Goal: Information Seeking & Learning: Understand process/instructions

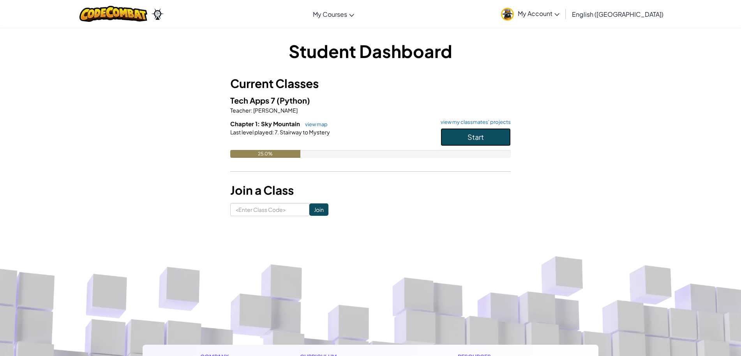
click at [475, 138] on span "Start" at bounding box center [476, 137] width 16 height 9
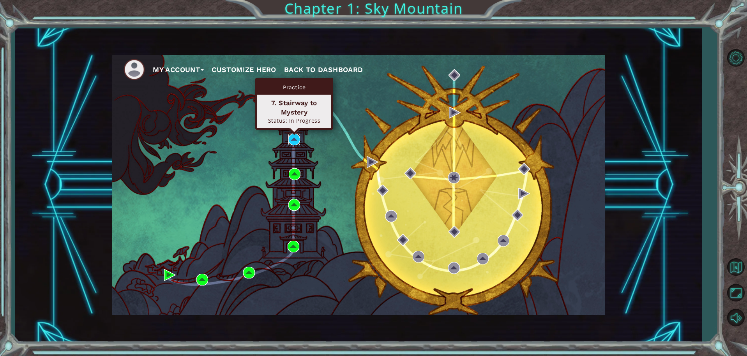
click at [289, 137] on img at bounding box center [294, 140] width 12 height 12
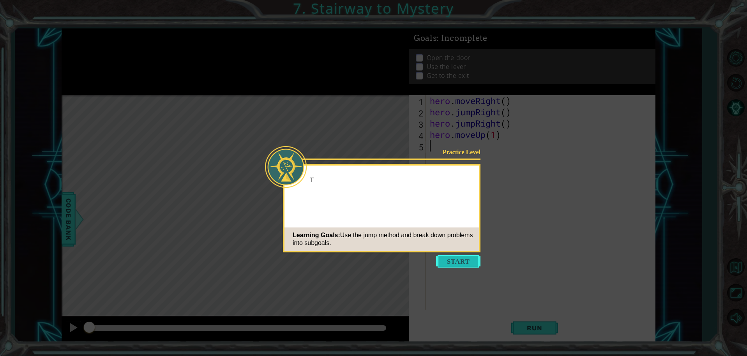
drag, startPoint x: 452, startPoint y: 257, endPoint x: 446, endPoint y: 250, distance: 9.7
click at [451, 257] on button "Start" at bounding box center [458, 261] width 44 height 12
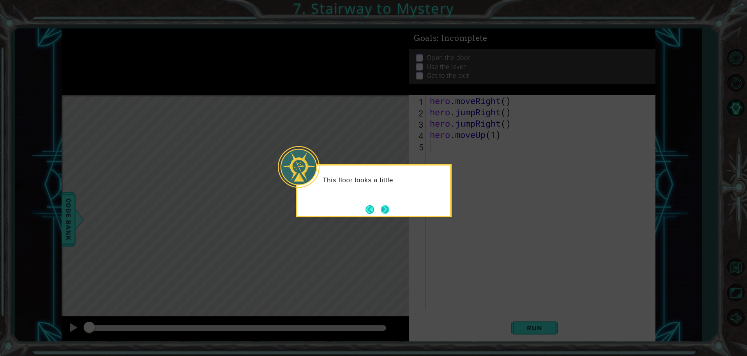
click at [381, 208] on button "Next" at bounding box center [385, 209] width 9 height 9
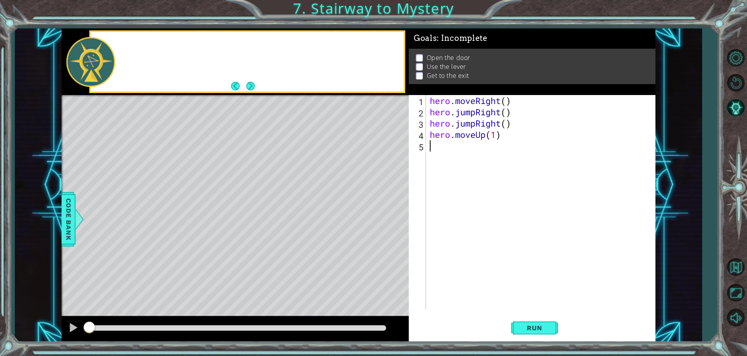
click at [380, 208] on div "Level Map" at bounding box center [242, 210] width 360 height 230
click at [500, 137] on div "hero . moveRight ( ) hero . jumpRight ( ) hero . jumpRight ( ) hero . moveUp ( …" at bounding box center [542, 213] width 229 height 237
click at [496, 129] on div "hero . moveRight ( ) hero . jumpRight ( ) hero . jumpRight ( ) hero . moveUp ( …" at bounding box center [542, 213] width 229 height 237
click at [497, 133] on div "hero . moveRight ( ) hero . jumpRight ( ) hero . jumpRight ( ) hero . moveUp ( …" at bounding box center [542, 213] width 229 height 237
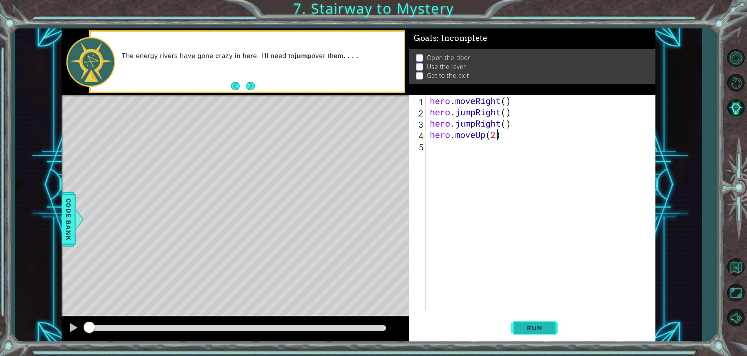
click at [548, 334] on button "Run" at bounding box center [534, 328] width 47 height 25
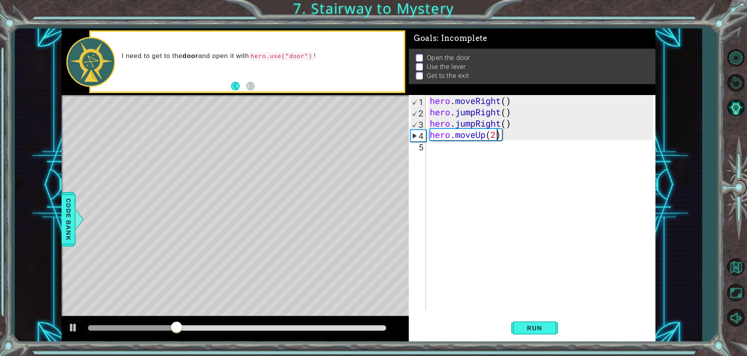
click at [513, 125] on div "hero . moveRight ( ) hero . jumpRight ( ) hero . jumpRight ( ) hero . moveUp ( …" at bounding box center [542, 213] width 229 height 237
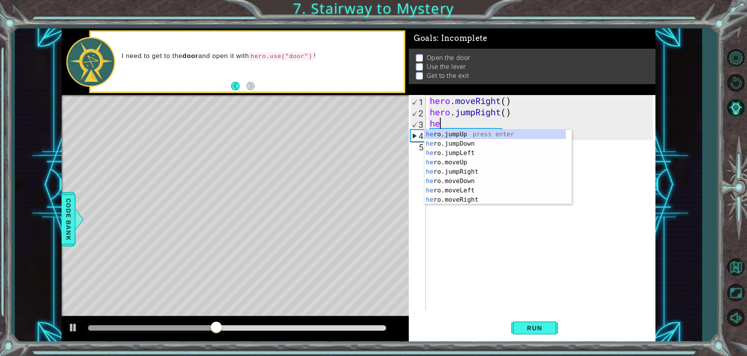
scroll to position [0, 0]
type textarea "h"
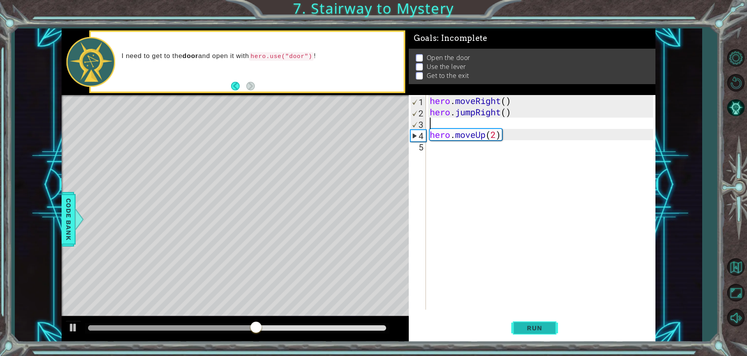
click at [550, 334] on button "Run" at bounding box center [534, 328] width 47 height 25
click at [516, 134] on div "hero . moveRight ( ) hero . jumpRight ( ) hero . moveUp ( 2 )" at bounding box center [542, 213] width 229 height 237
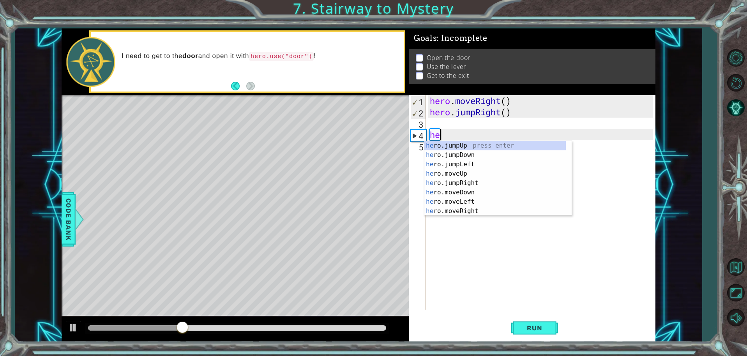
type textarea "h"
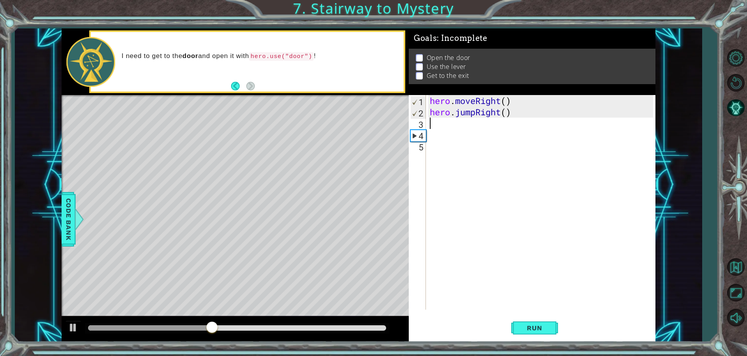
click at [507, 125] on div "hero . moveRight ( ) hero . jumpRight ( )" at bounding box center [542, 213] width 229 height 237
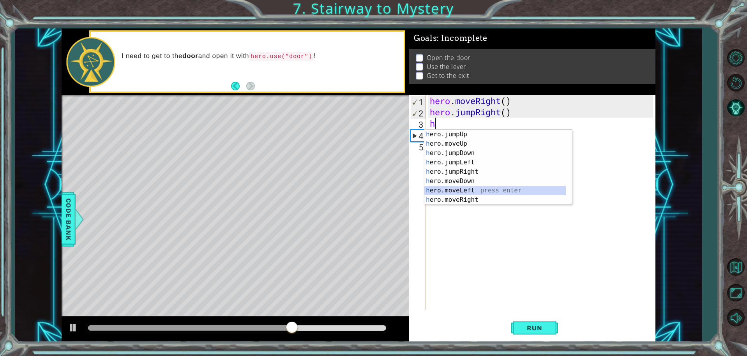
click at [474, 189] on div "h ero.jumpUp press enter h ero.moveUp press enter h ero.jumpDown press enter h …" at bounding box center [496, 177] width 142 height 94
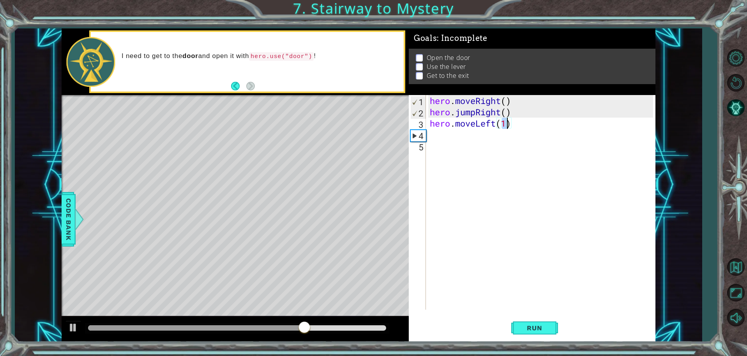
scroll to position [0, 3]
type textarea "hero.moveLeft(1)"
click at [459, 134] on div "hero . moveRight ( ) hero . jumpRight ( ) hero . moveLeft ( 1 )" at bounding box center [542, 213] width 229 height 237
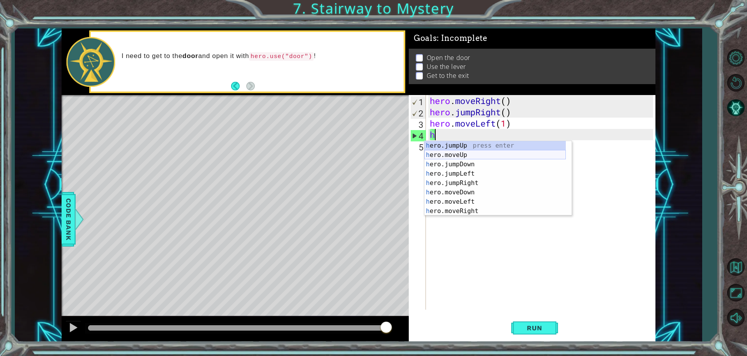
click at [458, 154] on div "h ero.jumpUp press enter h ero.moveUp press enter h ero.jumpDown press enter h …" at bounding box center [496, 188] width 142 height 94
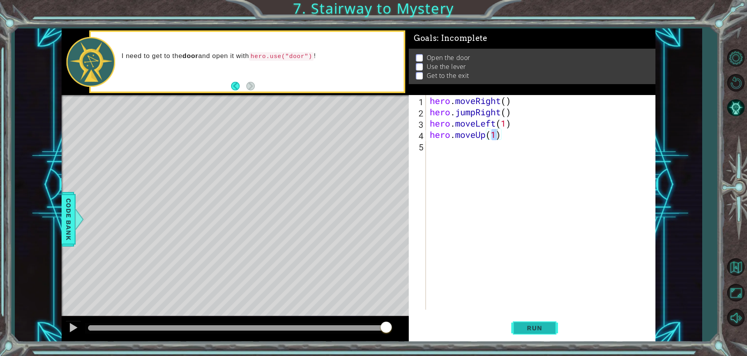
click at [531, 333] on button "Run" at bounding box center [534, 328] width 47 height 25
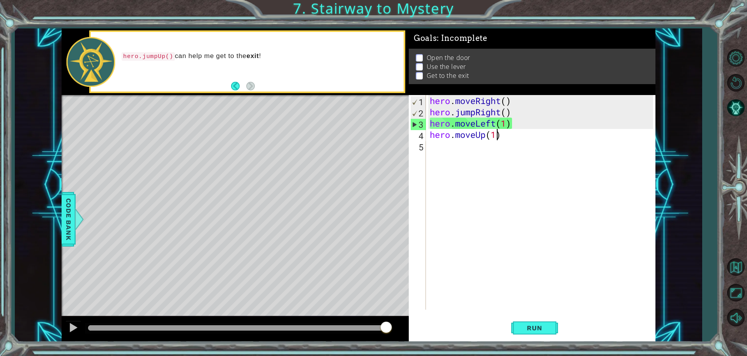
click at [520, 124] on div "hero . moveRight ( ) hero . jumpRight ( ) hero . moveLeft ( 1 ) hero . moveUp (…" at bounding box center [542, 213] width 229 height 237
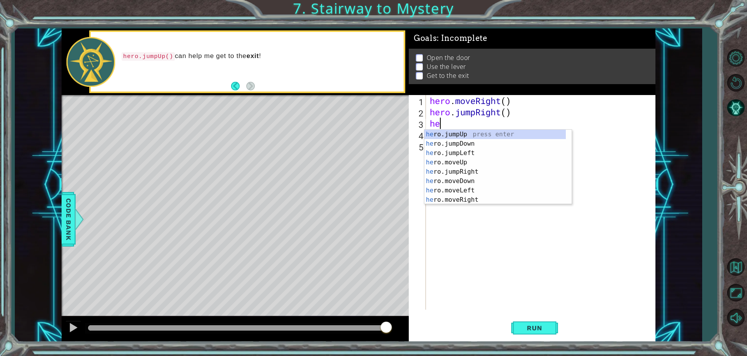
type textarea "h"
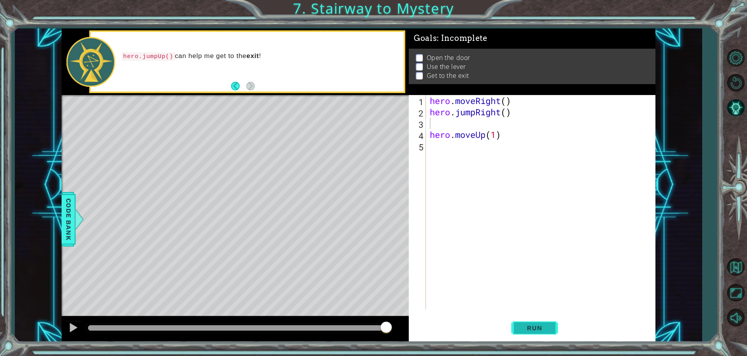
click at [541, 321] on button "Run" at bounding box center [534, 328] width 47 height 25
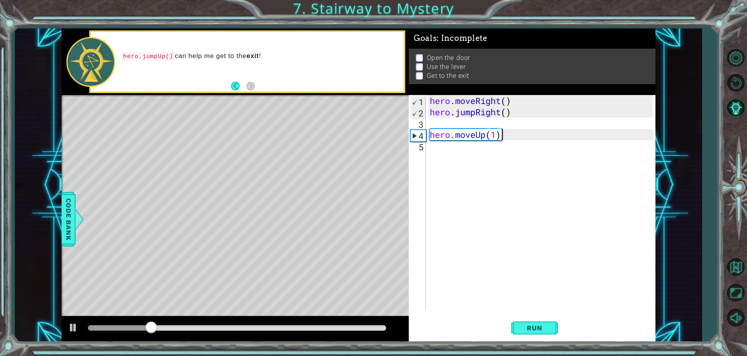
click at [513, 134] on div "hero . moveRight ( ) hero . jumpRight ( ) hero . moveUp ( 1 )" at bounding box center [542, 213] width 229 height 237
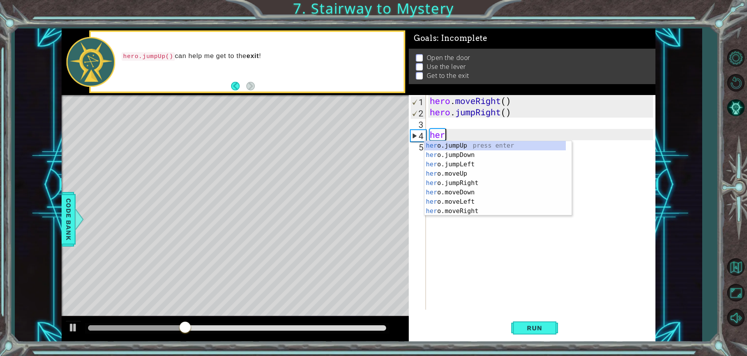
type textarea "h"
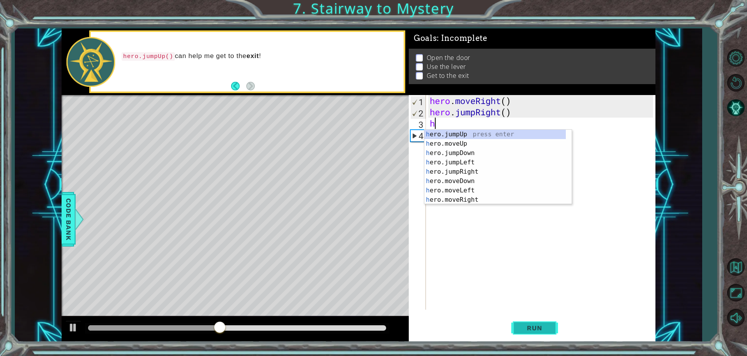
type textarea "h"
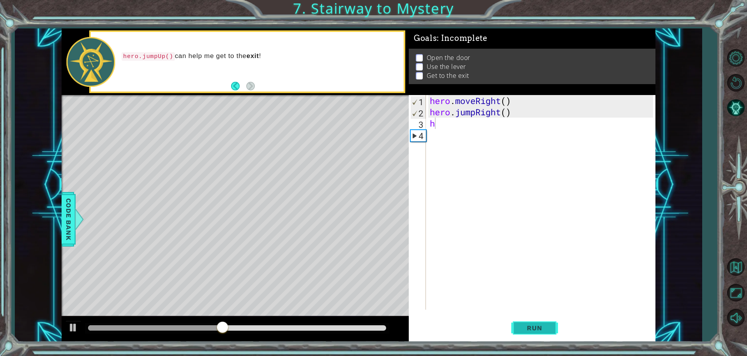
click at [557, 328] on button "Run" at bounding box center [534, 328] width 47 height 25
type textarea "h"
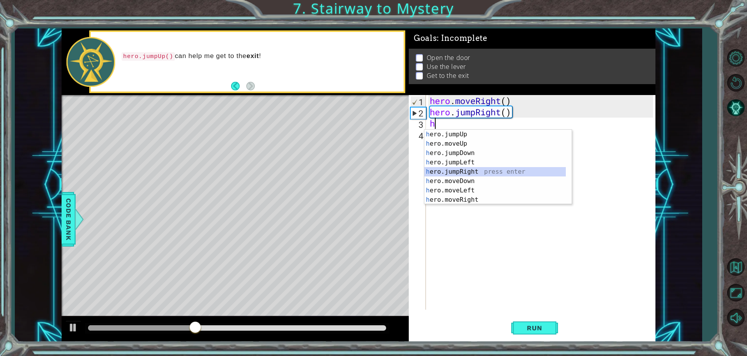
click at [474, 172] on div "h ero.jumpUp press enter h ero.moveUp press enter h ero.jumpDown press enter h …" at bounding box center [496, 177] width 142 height 94
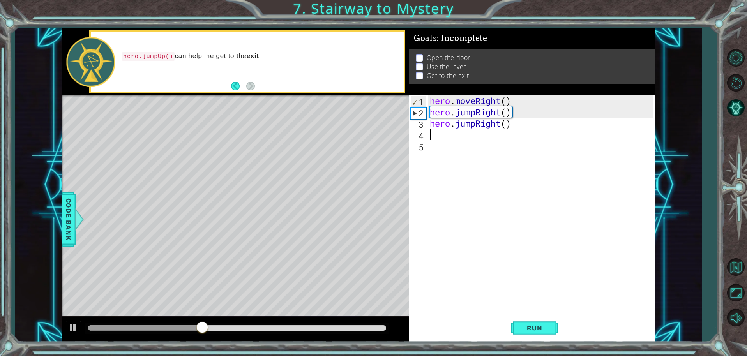
click at [477, 143] on div "hero . moveRight ( ) hero . jumpRight ( ) hero . jumpRight ( )" at bounding box center [542, 213] width 229 height 237
click at [473, 135] on div "hero . moveRight ( ) hero . jumpRight ( ) hero . jumpRight ( )" at bounding box center [542, 213] width 229 height 237
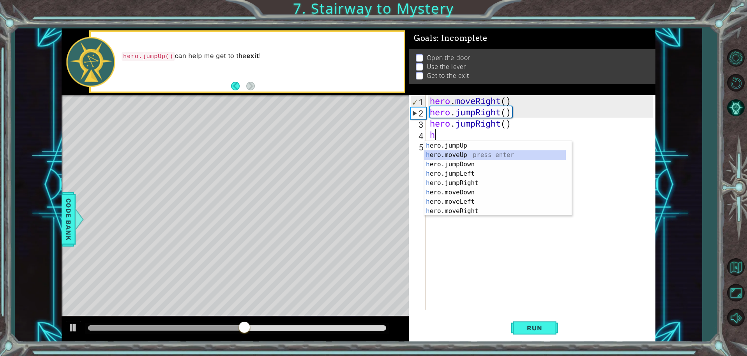
click at [467, 157] on div "h ero.jumpUp press enter h ero.moveUp press enter h ero.jumpDown press enter h …" at bounding box center [496, 188] width 142 height 94
type textarea "hero.moveUp(1)"
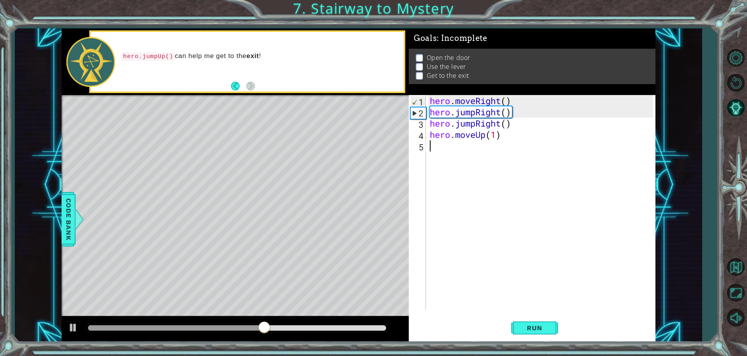
click at [467, 157] on div "hero . moveRight ( ) hero . jumpRight ( ) hero . jumpRight ( ) hero . moveUp ( …" at bounding box center [542, 213] width 229 height 237
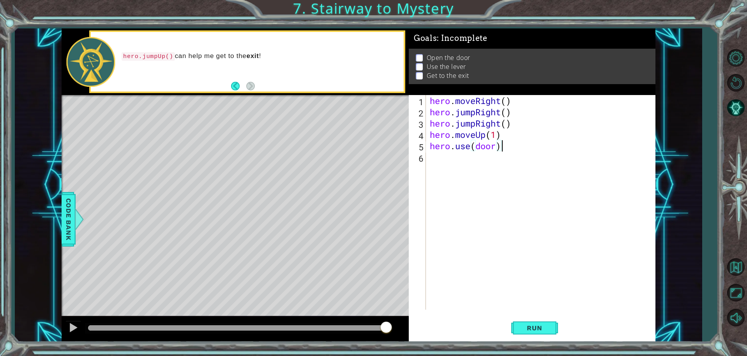
scroll to position [0, 3]
click at [531, 334] on button "Run" at bounding box center [534, 328] width 47 height 25
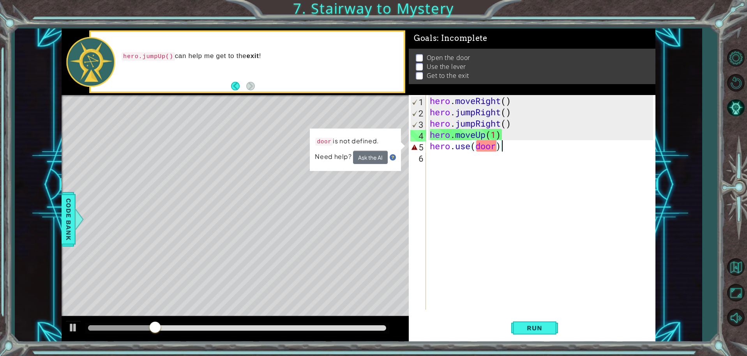
click at [515, 120] on div "hero . moveRight ( ) hero . jumpRight ( ) hero . jumpRight ( ) hero . moveUp ( …" at bounding box center [542, 213] width 229 height 237
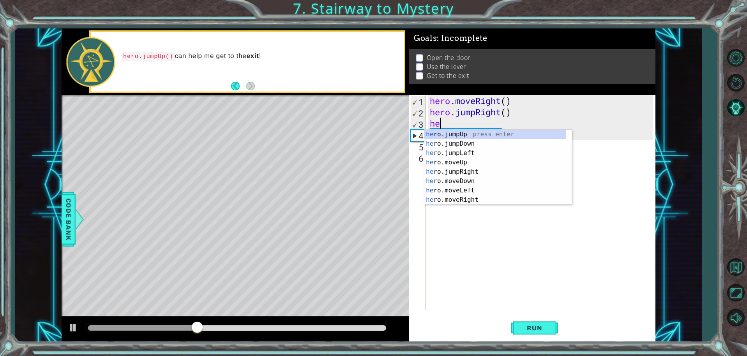
scroll to position [0, 0]
type textarea "h"
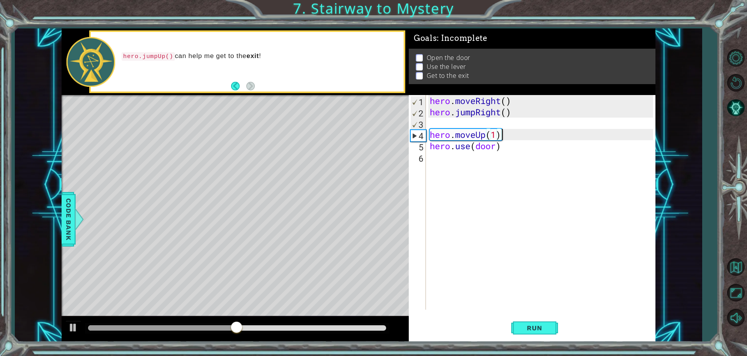
click at [515, 129] on div "hero . moveRight ( ) hero . jumpRight ( ) hero . moveUp ( 1 ) hero . use ( door…" at bounding box center [542, 213] width 229 height 237
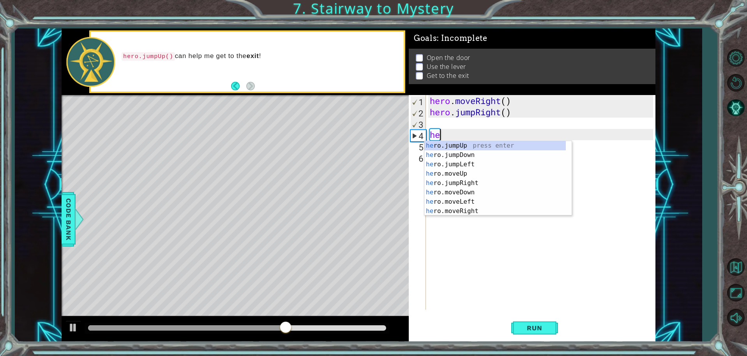
type textarea "h"
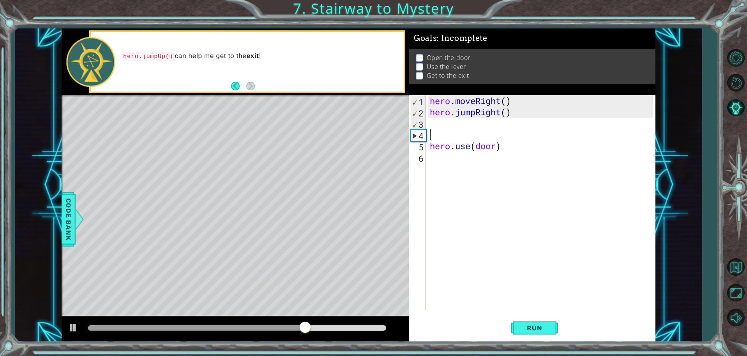
click at [532, 146] on div "hero . moveRight ( ) hero . jumpRight ( ) hero . use ( door )" at bounding box center [542, 213] width 229 height 237
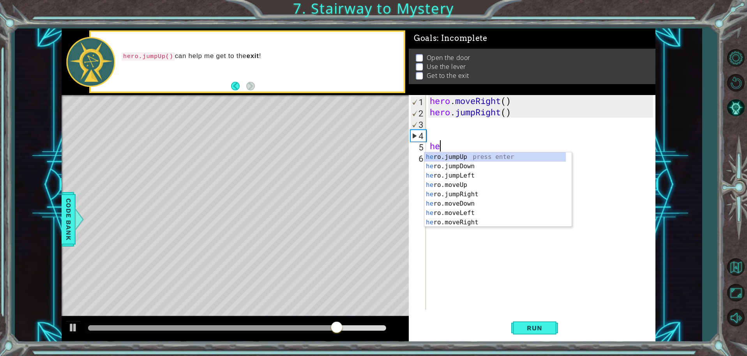
type textarea "h"
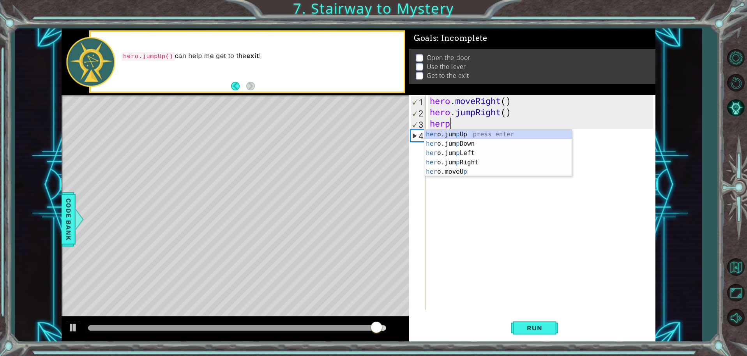
scroll to position [0, 0]
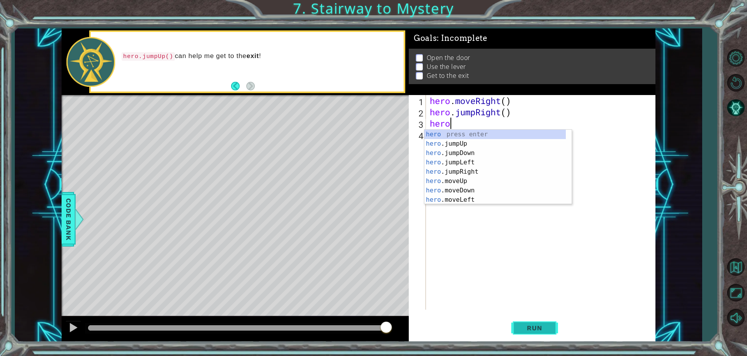
click at [535, 325] on span "Run" at bounding box center [534, 328] width 31 height 8
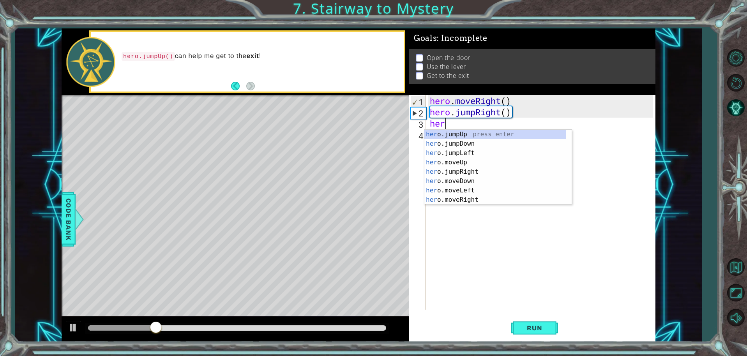
type textarea "he"
click at [463, 169] on div "he ro.jumpUp press enter he ro.jumpDown press enter he ro.jumpLeft press enter …" at bounding box center [496, 177] width 142 height 94
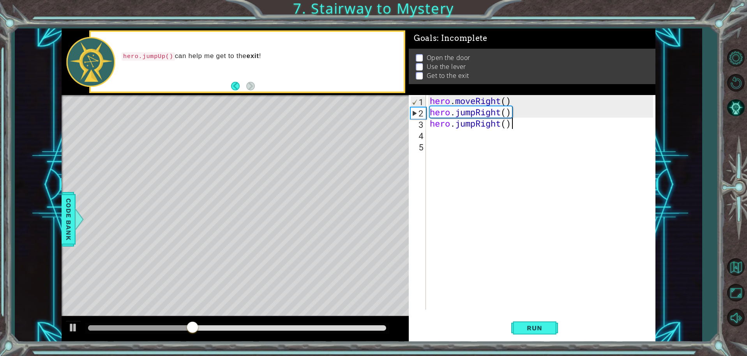
click at [522, 127] on div "hero . moveRight ( ) hero . jumpRight ( ) hero . jumpRight ( )" at bounding box center [542, 213] width 229 height 237
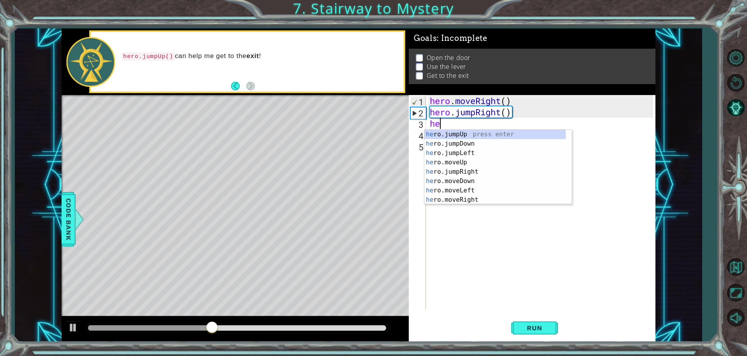
type textarea "h"
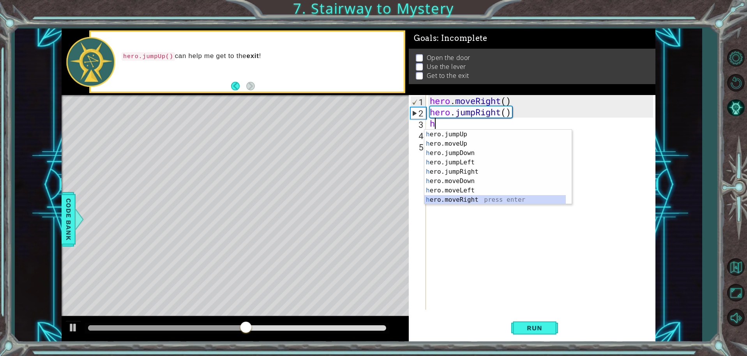
click at [496, 200] on div "h ero.jumpUp press enter h ero.moveUp press enter h ero.jumpDown press enter h …" at bounding box center [496, 177] width 142 height 94
type textarea "hero.moveRight(1)"
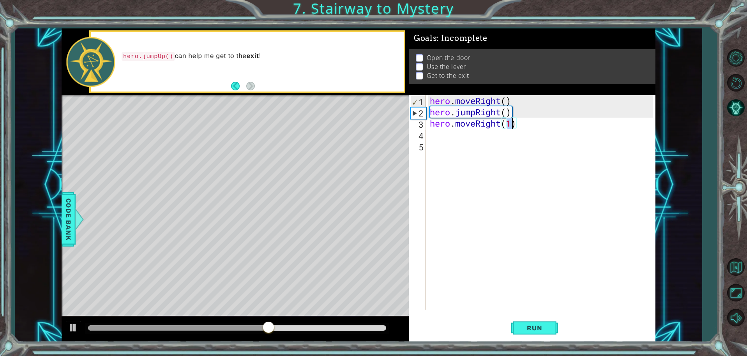
click at [482, 141] on div "hero . moveRight ( ) hero . jumpRight ( ) hero . moveRight ( 1 )" at bounding box center [542, 213] width 229 height 237
click at [480, 120] on div "hero . moveRight ( ) hero . jumpRight ( ) hero . moveRight ( 1 )" at bounding box center [542, 213] width 229 height 237
type textarea "hero.moveRight(1)"
click at [480, 134] on div "hero . moveRight ( ) hero . jumpRight ( ) hero . moveRight ( 1 )" at bounding box center [542, 213] width 229 height 237
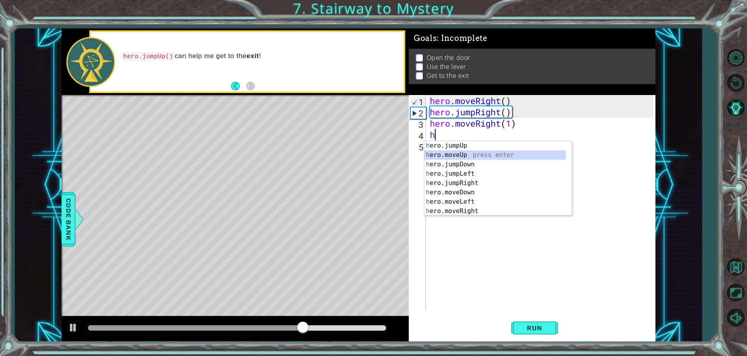
click at [478, 152] on div "h ero.jumpUp press enter h ero.moveUp press enter h ero.jumpDown press enter h …" at bounding box center [496, 188] width 142 height 94
type textarea "hero.moveUp(1)"
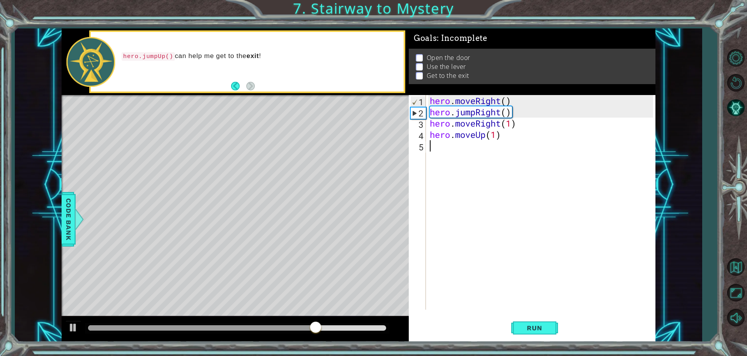
click at [477, 147] on div "hero . moveRight ( ) hero . jumpRight ( ) hero . moveRight ( 1 ) hero . moveUp …" at bounding box center [542, 213] width 229 height 237
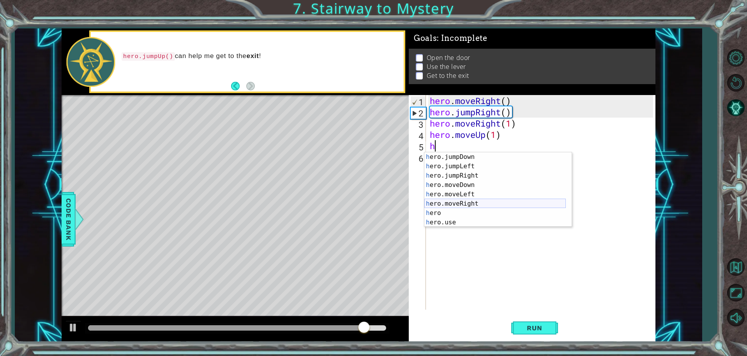
scroll to position [19, 0]
click at [494, 222] on div "h ero.jumpDown press enter h ero.jumpLeft press enter h ero.jumpRight press ent…" at bounding box center [496, 199] width 142 height 94
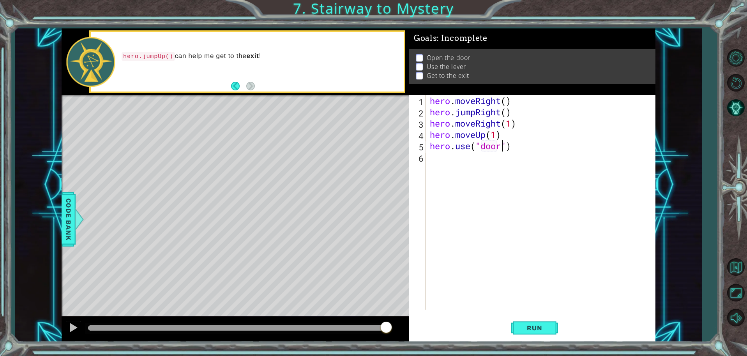
scroll to position [0, 3]
type textarea "hero.use("door")"
click at [522, 326] on span "Run" at bounding box center [534, 328] width 31 height 8
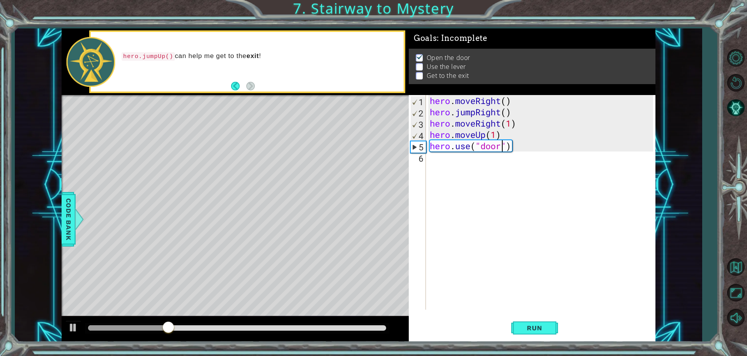
click at [486, 166] on div "hero . moveRight ( ) hero . jumpRight ( ) hero . moveRight ( 1 ) hero . moveUp …" at bounding box center [542, 213] width 229 height 237
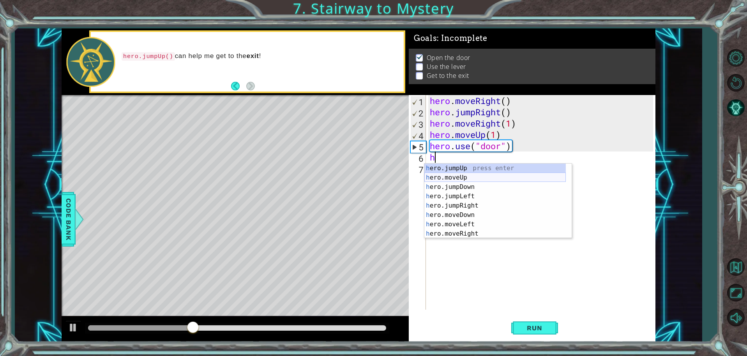
click at [476, 175] on div "h ero.jumpUp press enter h ero.moveUp press enter h ero.jumpDown press enter h …" at bounding box center [496, 211] width 142 height 94
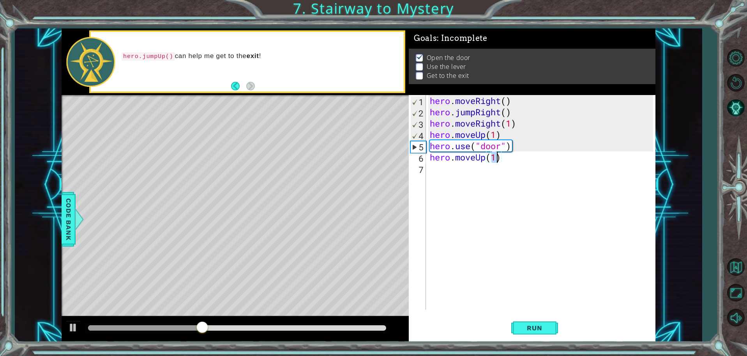
type textarea "hero.moveUp(2)"
click at [487, 168] on div "hero . moveRight ( ) hero . jumpRight ( ) hero . moveRight ( 1 ) hero . moveUp …" at bounding box center [542, 213] width 229 height 237
click at [524, 326] on span "Run" at bounding box center [534, 328] width 31 height 8
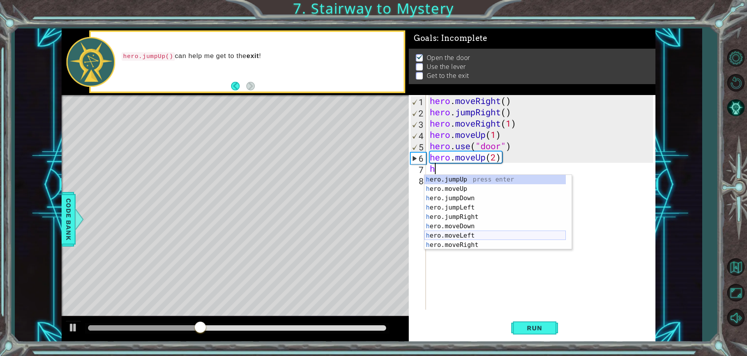
click at [436, 232] on div "h ero.jumpUp press enter h ero.moveUp press enter h ero.jumpDown press enter h …" at bounding box center [496, 222] width 142 height 94
type textarea "hero.moveLeft(1)"
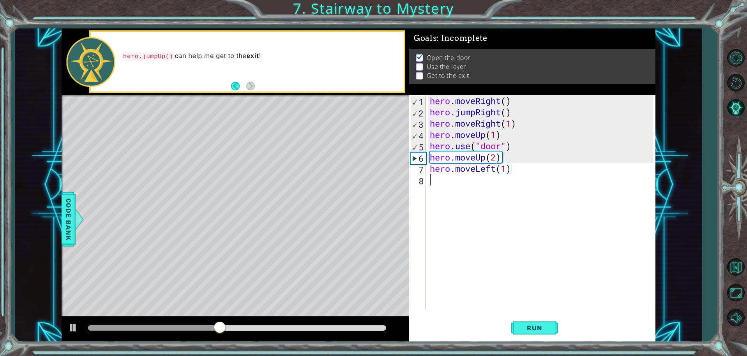
click at [446, 181] on div "hero . moveRight ( ) hero . jumpRight ( ) hero . moveRight ( 1 ) hero . moveUp …" at bounding box center [542, 213] width 229 height 237
type textarea "j"
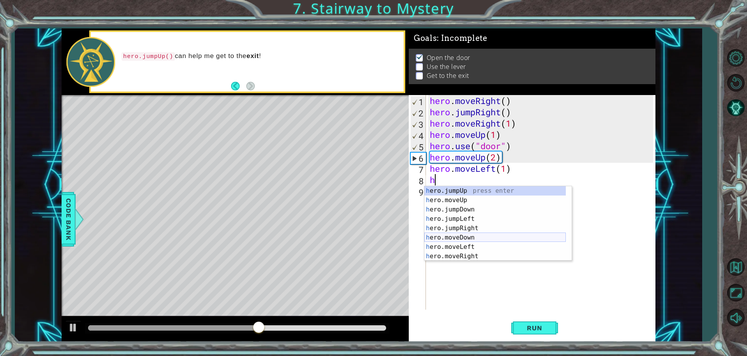
scroll to position [19, 0]
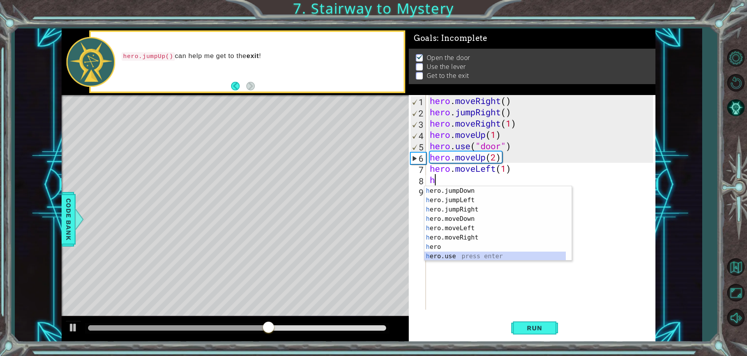
click at [468, 254] on div "h ero.jumpDown press enter h ero.jumpLeft press enter h ero.jumpRight press ent…" at bounding box center [496, 233] width 142 height 94
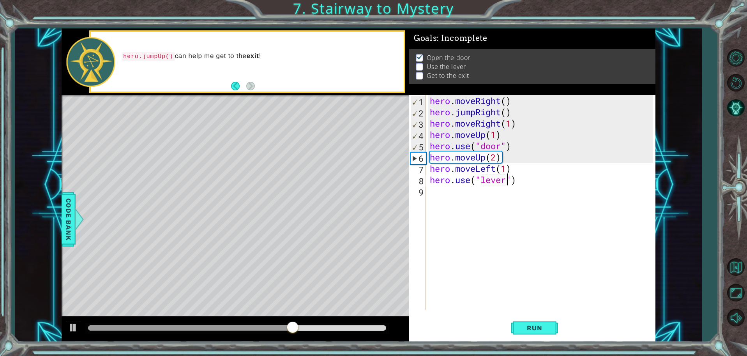
scroll to position [0, 4]
type textarea "hero.use("lever")"
click at [526, 324] on span "Run" at bounding box center [534, 328] width 31 height 8
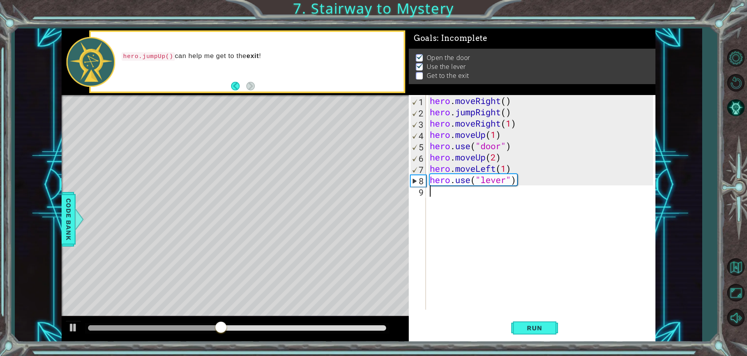
click at [437, 194] on div "hero . moveRight ( ) hero . jumpRight ( ) hero . moveRight ( 1 ) hero . moveUp …" at bounding box center [542, 213] width 229 height 237
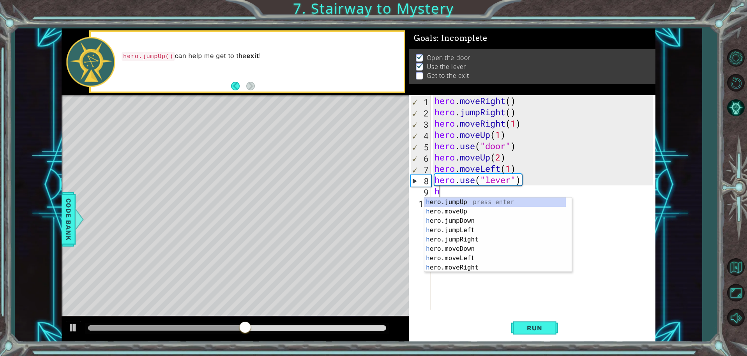
scroll to position [0, 0]
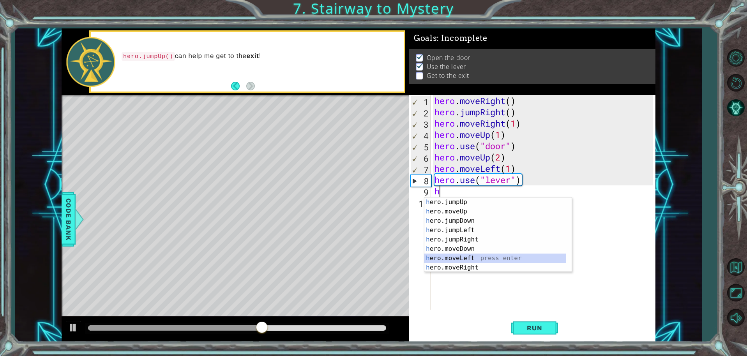
click at [465, 255] on div "h ero.jumpUp press enter h ero.moveUp press enter h ero.jumpDown press enter h …" at bounding box center [496, 245] width 142 height 94
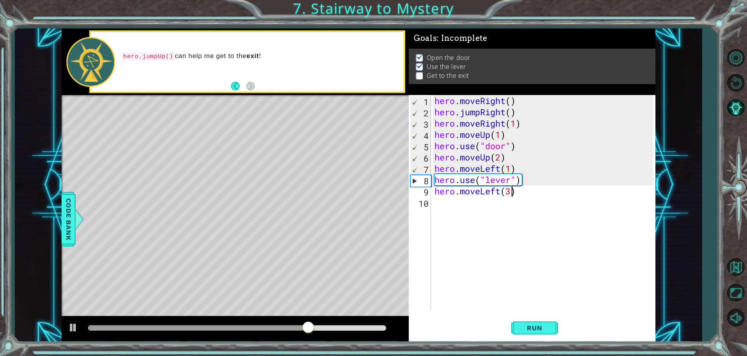
scroll to position [0, 3]
click at [525, 329] on span "Run" at bounding box center [534, 328] width 31 height 8
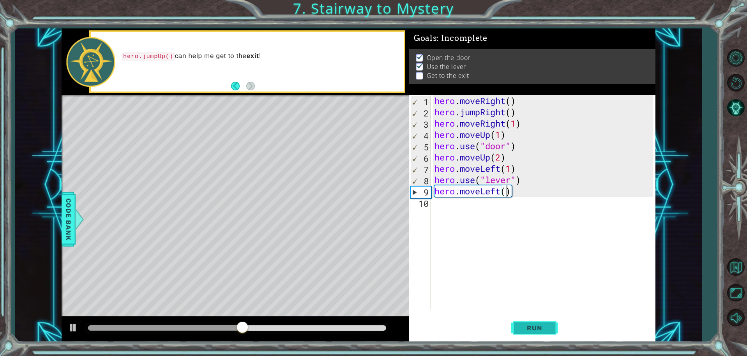
type textarea "hero.moveLeft(2)"
click at [444, 204] on div "hero . moveRight ( ) hero . jumpRight ( ) hero . moveRight ( 1 ) hero . moveUp …" at bounding box center [545, 213] width 224 height 237
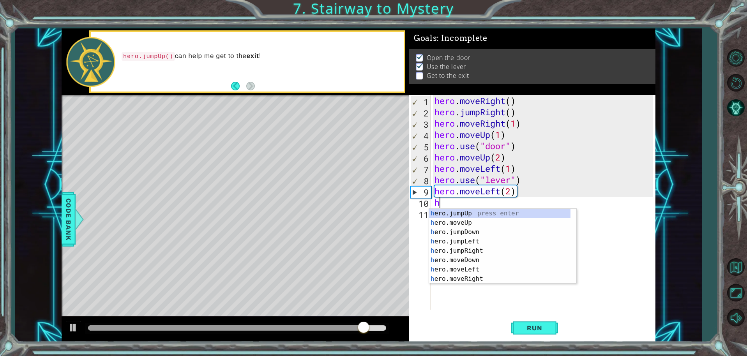
type textarea "he"
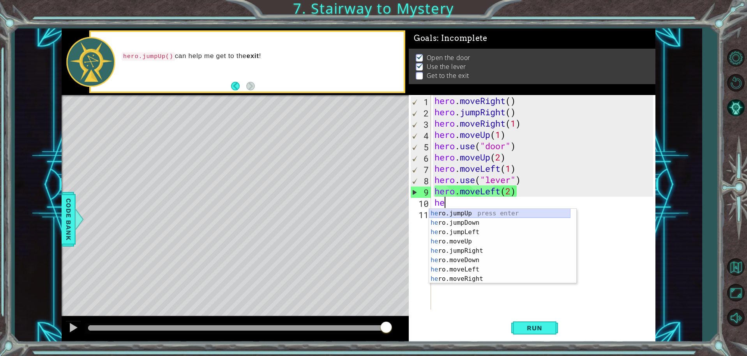
click at [472, 213] on div "he ro.jumpUp press enter he ro.jumpDown press enter he ro.jumpLeft press enter …" at bounding box center [500, 256] width 142 height 94
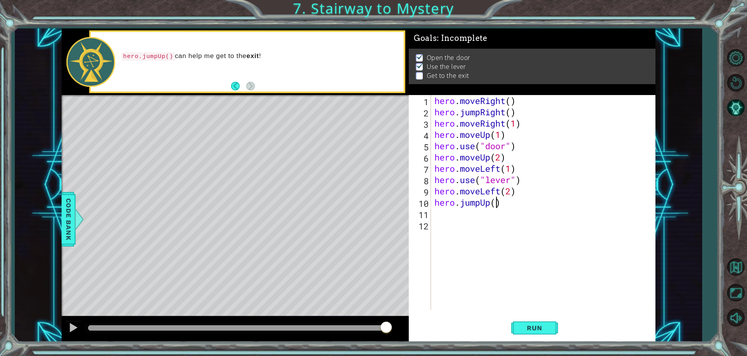
click at [497, 202] on div "hero . moveRight ( ) hero . jumpRight ( ) hero . moveRight ( 1 ) hero . moveUp …" at bounding box center [545, 213] width 224 height 237
type textarea "hero.jumpUp(1)"
click at [548, 320] on button "Run" at bounding box center [534, 328] width 47 height 25
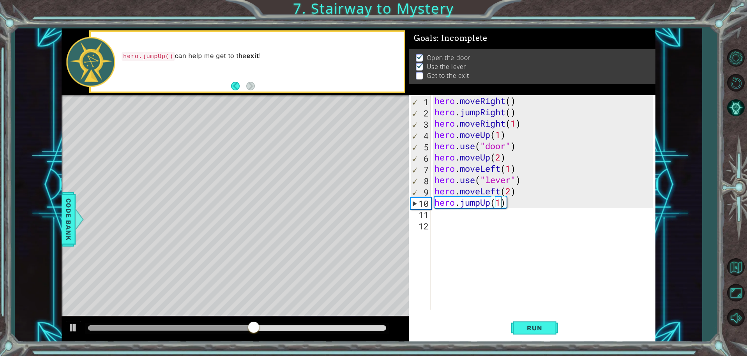
click at [453, 212] on div "hero . moveRight ( ) hero . jumpRight ( ) hero . moveRight ( 1 ) hero . moveUp …" at bounding box center [545, 213] width 224 height 237
type textarea "h"
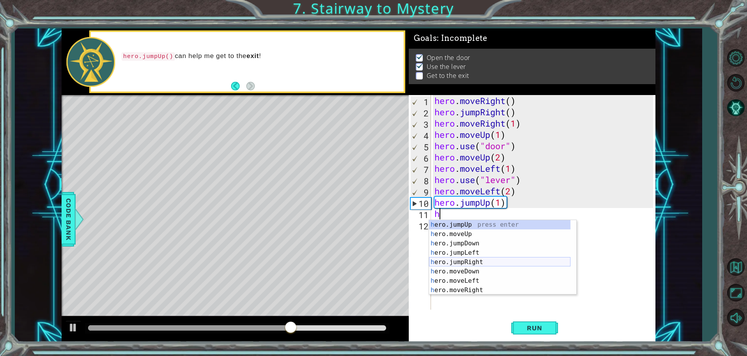
click at [467, 258] on div "h ero.jumpUp press enter h ero.moveUp press enter h ero.jumpDown press enter h …" at bounding box center [500, 267] width 142 height 94
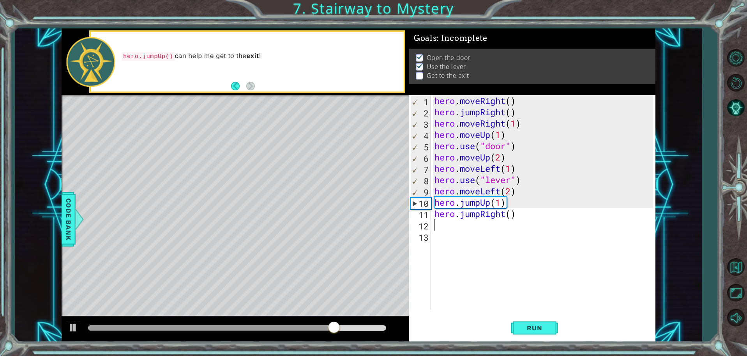
click at [511, 216] on div "hero . moveRight ( ) hero . jumpRight ( ) hero . moveRight ( 1 ) hero . moveUp …" at bounding box center [545, 213] width 224 height 237
type textarea "hero.jumpRight(2)"
click at [544, 328] on span "Run" at bounding box center [534, 328] width 31 height 8
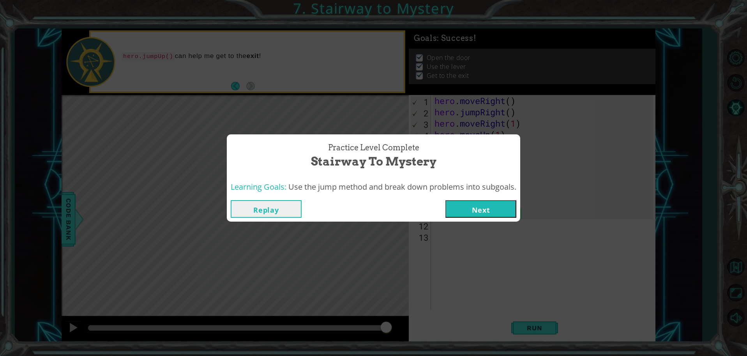
click at [497, 211] on button "Next" at bounding box center [481, 209] width 71 height 18
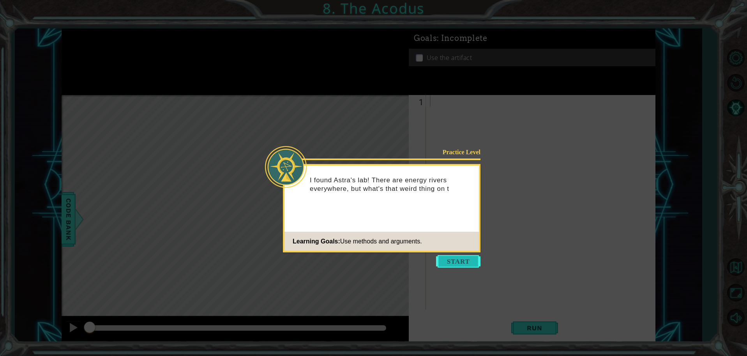
click at [462, 264] on button "Start" at bounding box center [458, 261] width 44 height 12
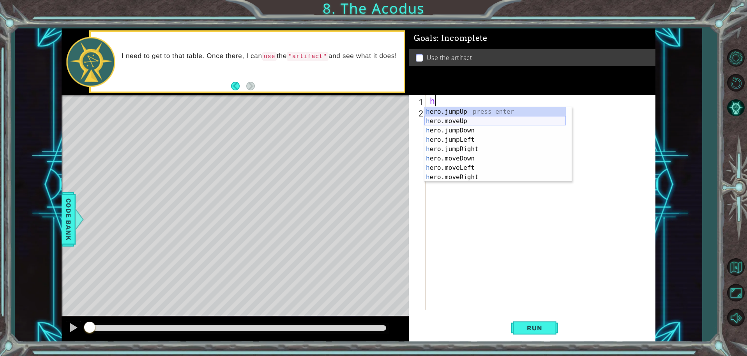
click at [459, 121] on div "h ero.jumpUp press enter h ero.moveUp press enter h ero.jumpDown press enter h …" at bounding box center [496, 154] width 142 height 94
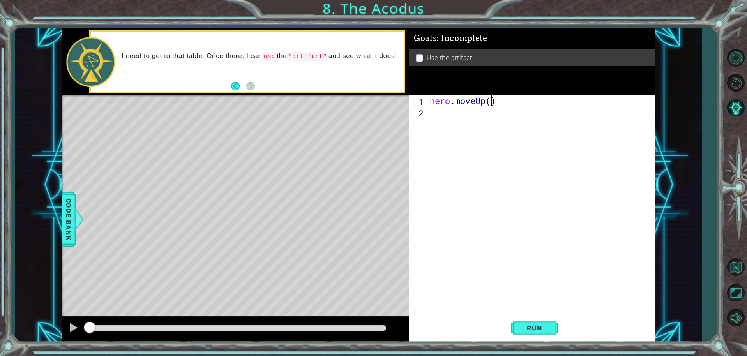
scroll to position [0, 3]
click at [522, 329] on span "Run" at bounding box center [534, 328] width 31 height 8
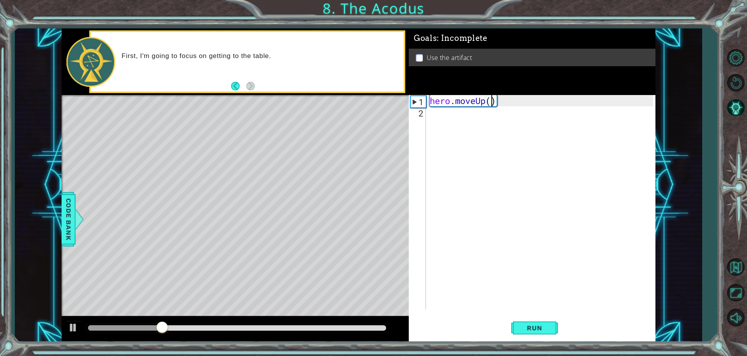
type textarea "hero.moveUp(2)"
click at [463, 117] on div "hero . moveUp ( 2 )" at bounding box center [542, 213] width 229 height 237
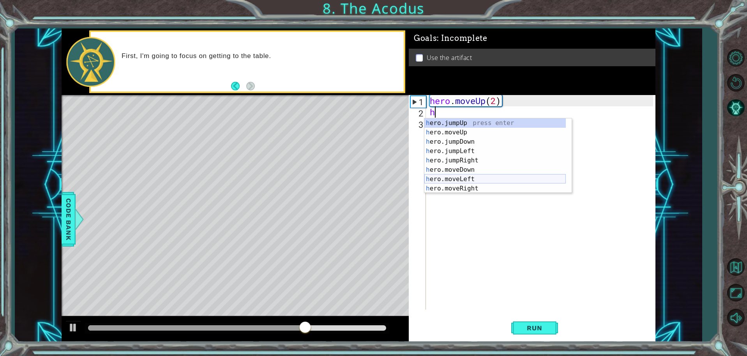
click at [468, 175] on div "h ero.jumpUp press enter h ero.moveUp press enter h ero.jumpDown press enter h …" at bounding box center [496, 166] width 142 height 94
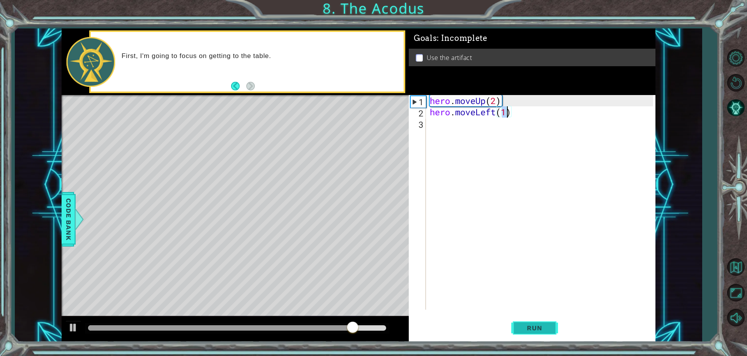
type textarea "hero.moveLeft(1)"
click at [537, 331] on span "Run" at bounding box center [534, 328] width 31 height 8
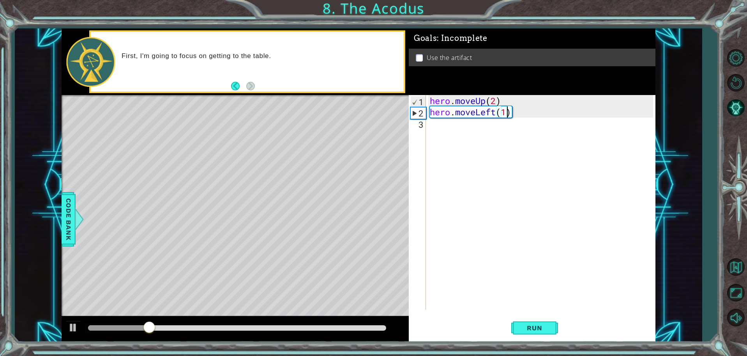
click at [444, 133] on div "hero . moveUp ( 2 ) hero . moveLeft ( 1 )" at bounding box center [542, 213] width 229 height 237
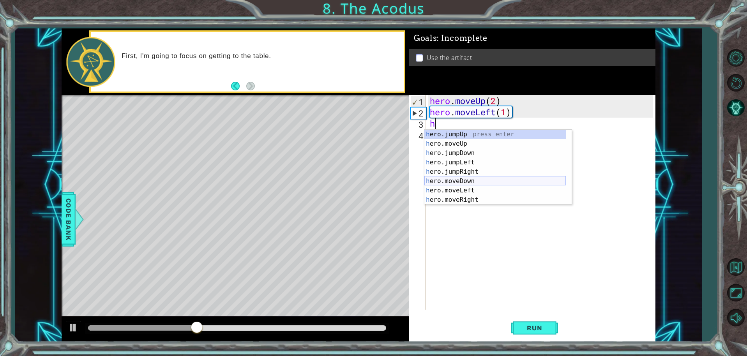
click at [473, 184] on div "h ero.jumpUp press enter h ero.moveUp press enter h ero.jumpDown press enter h …" at bounding box center [496, 177] width 142 height 94
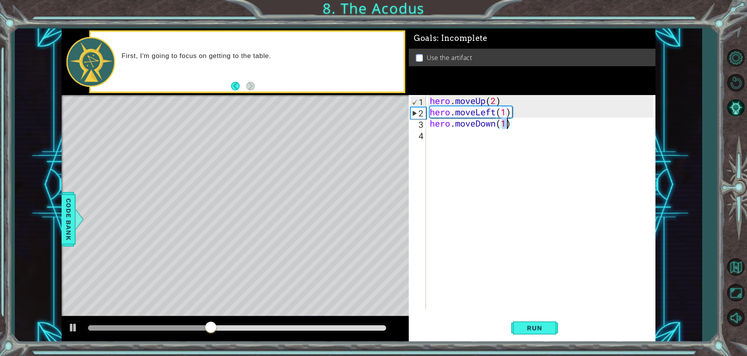
type textarea "hero.moveDown(2)"
click at [477, 139] on div "hero . moveUp ( 2 ) hero . moveLeft ( 1 ) hero . moveDown ( 2 )" at bounding box center [542, 213] width 229 height 237
type textarea "h"
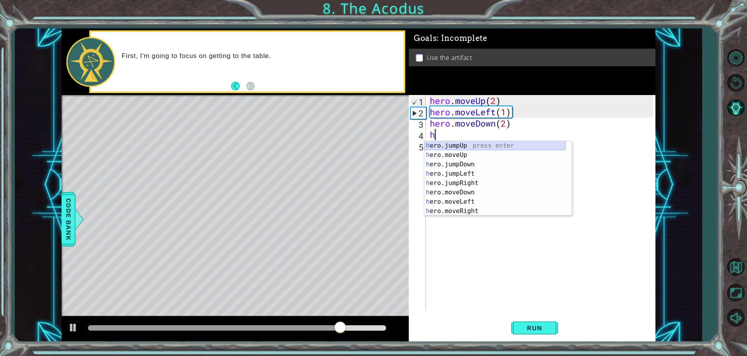
click at [450, 147] on div "h ero.jumpUp press enter h ero.moveUp press enter h ero.jumpDown press enter h …" at bounding box center [496, 188] width 142 height 94
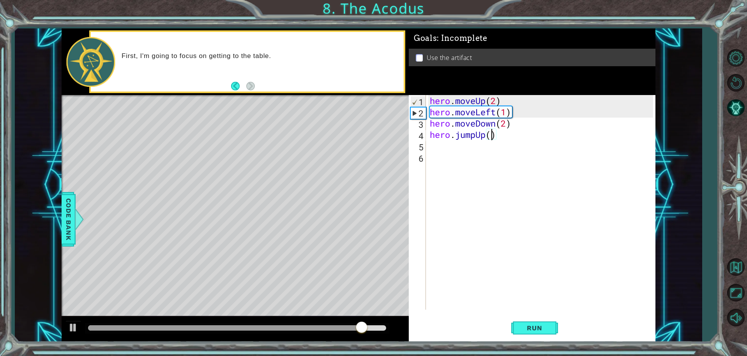
click at [491, 136] on div "hero . moveUp ( 2 ) hero . moveLeft ( 1 ) hero . moveDown ( 2 ) hero . jumpUp (…" at bounding box center [542, 213] width 229 height 237
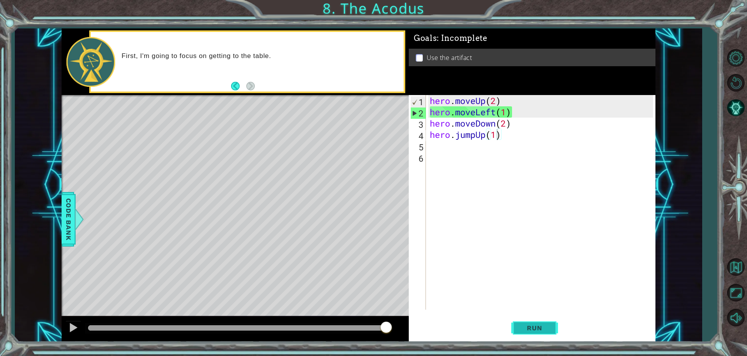
click at [540, 327] on span "Run" at bounding box center [534, 328] width 31 height 8
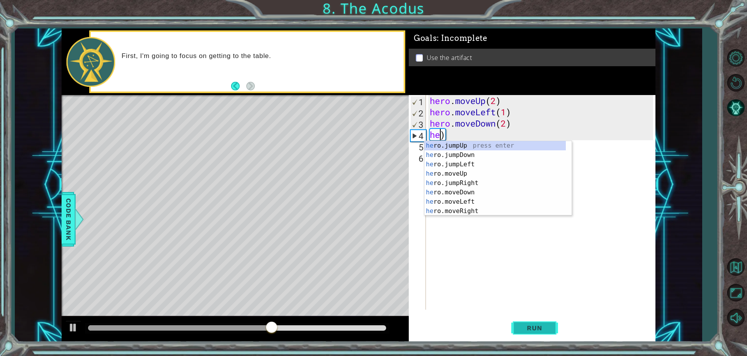
scroll to position [0, 0]
type textarea ")"
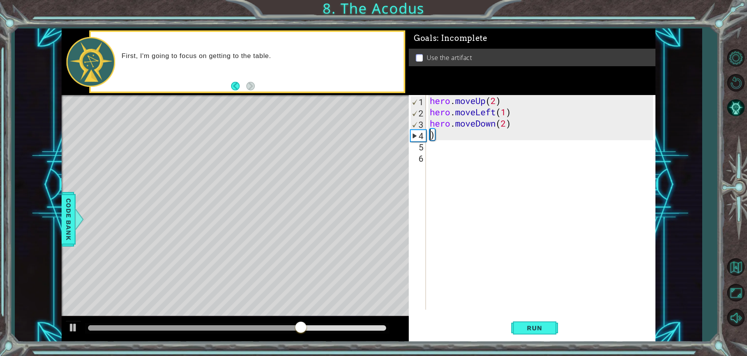
click at [454, 138] on div "hero . moveUp ( 2 ) hero . moveLeft ( 1 ) hero . moveDown ( 2 ) )" at bounding box center [542, 213] width 229 height 237
type textarea "h"
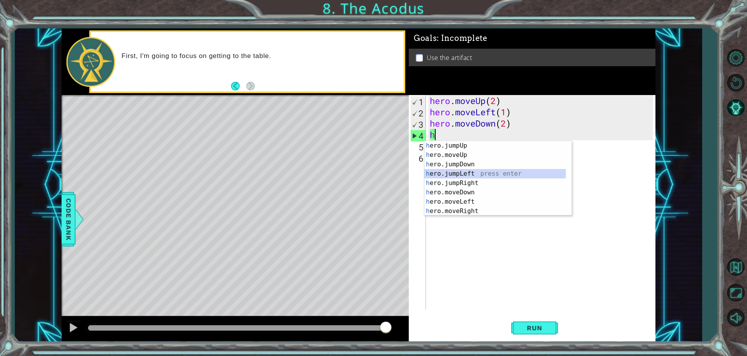
click at [477, 170] on div "h ero.jumpUp press enter h ero.moveUp press enter h ero.jumpDown press enter h …" at bounding box center [496, 188] width 142 height 94
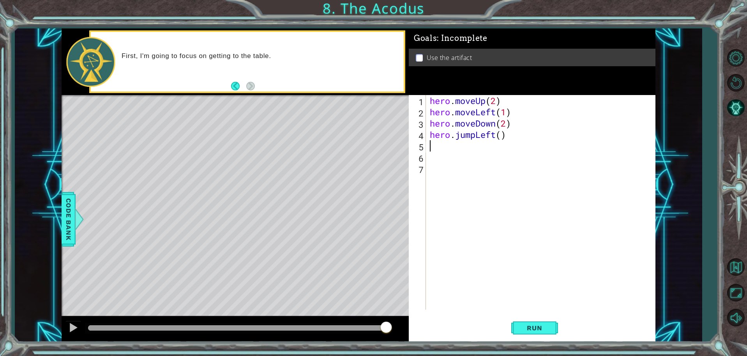
click at [500, 135] on div "hero . moveUp ( 2 ) hero . moveLeft ( 1 ) hero . moveDown ( 2 ) hero . jumpLeft…" at bounding box center [542, 213] width 229 height 237
type textarea "hero.jumpLeft(1)"
click at [536, 329] on span "Run" at bounding box center [534, 328] width 31 height 8
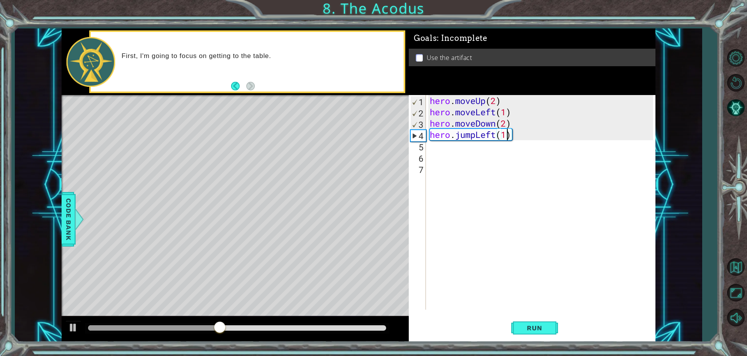
click at [442, 152] on div "hero . moveUp ( 2 ) hero . moveLeft ( 1 ) hero . moveDown ( 2 ) hero . jumpLeft…" at bounding box center [542, 213] width 229 height 237
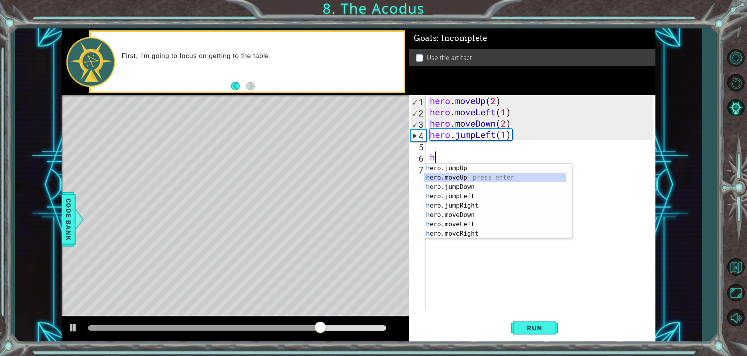
click at [473, 179] on div "h ero.jumpUp press enter h ero.moveUp press enter h ero.jumpDown press enter h …" at bounding box center [496, 211] width 142 height 94
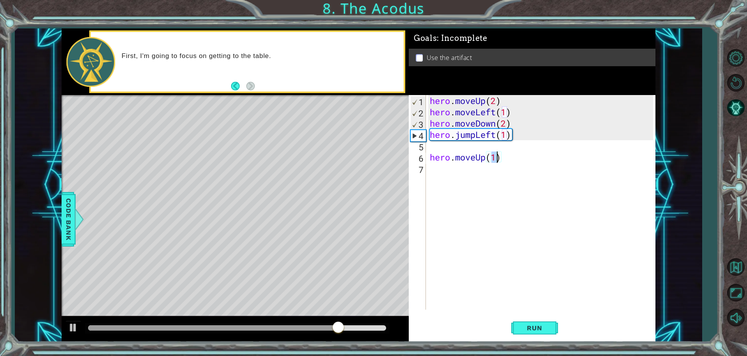
click at [510, 160] on div "hero . moveUp ( 2 ) hero . moveLeft ( 1 ) hero . moveDown ( 2 ) hero . jumpLeft…" at bounding box center [542, 213] width 229 height 237
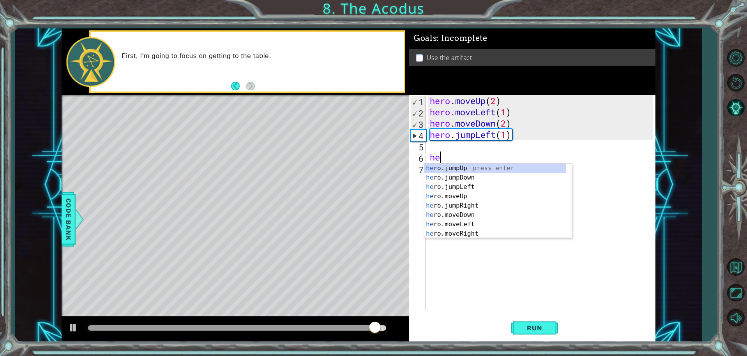
type textarea "h"
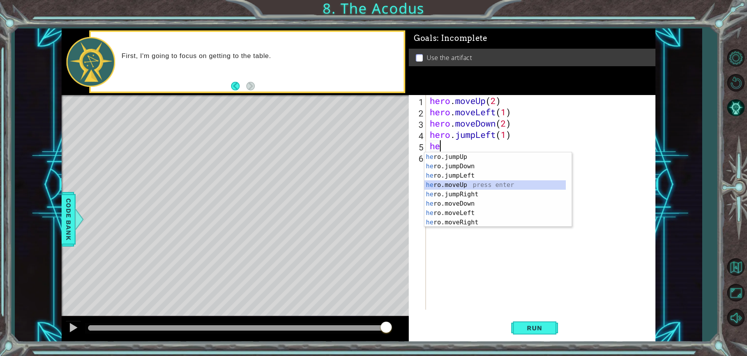
click at [474, 182] on div "he ro.jumpUp press enter he ro.jumpDown press enter he ro.jumpLeft press enter …" at bounding box center [496, 199] width 142 height 94
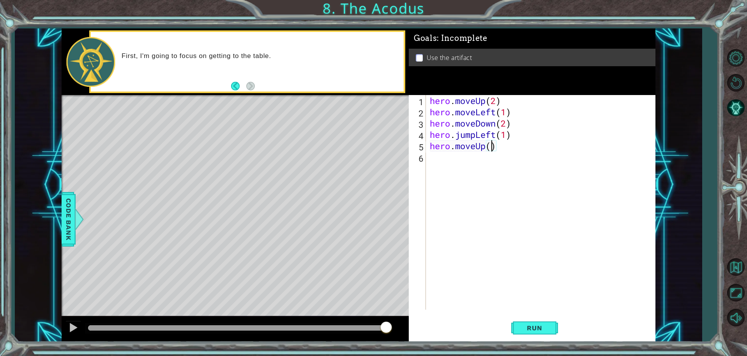
type textarea "hero.moveUp(2)"
click at [488, 162] on div "hero . moveUp ( 2 ) hero . moveLeft ( 1 ) hero . moveDown ( 2 ) hero . jumpLeft…" at bounding box center [542, 213] width 229 height 237
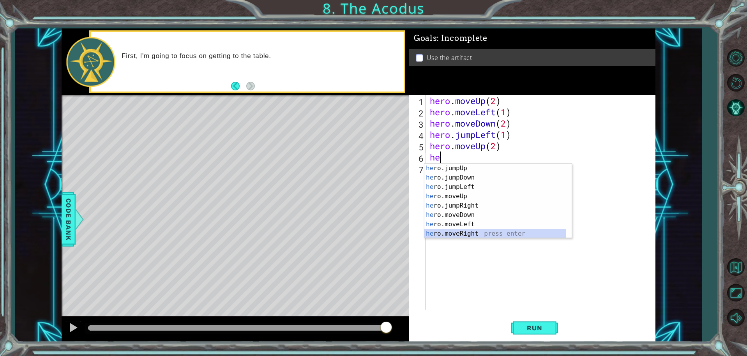
click at [455, 233] on div "he ro.jumpUp press enter he ro.jumpDown press enter he ro.jumpLeft press enter …" at bounding box center [496, 211] width 142 height 94
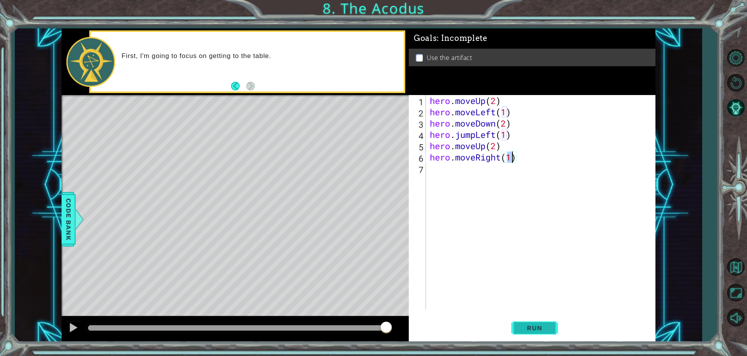
type textarea "hero.moveRight(1)"
click at [531, 325] on span "Run" at bounding box center [534, 328] width 31 height 8
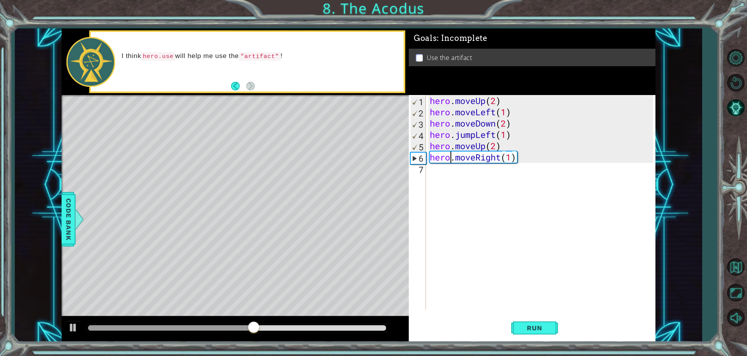
click at [450, 163] on div "hero . moveUp ( 2 ) hero . moveLeft ( 1 ) hero . moveDown ( 2 ) hero . jumpLeft…" at bounding box center [542, 213] width 229 height 237
click at [453, 176] on div "hero . moveUp ( 2 ) hero . moveLeft ( 1 ) hero . moveDown ( 2 ) hero . jumpLeft…" at bounding box center [542, 213] width 229 height 237
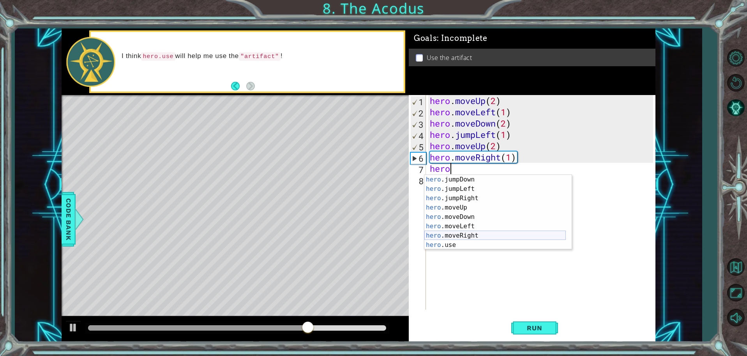
scroll to position [9, 0]
click at [461, 248] on div "hero .jumpDown press enter hero .jumpLeft press enter hero .jumpRight press ent…" at bounding box center [496, 222] width 142 height 94
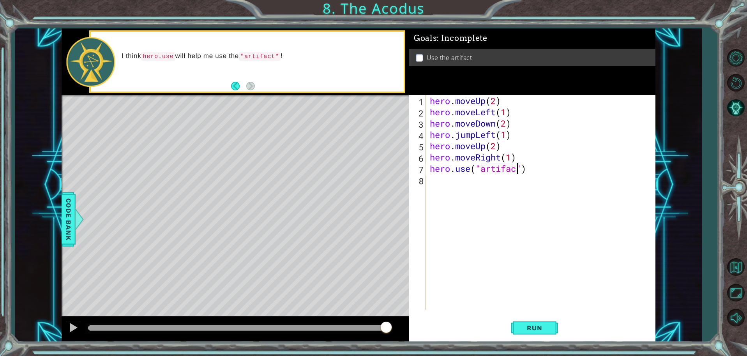
scroll to position [0, 4]
type textarea "hero.use("artifact")"
click at [539, 324] on span "Run" at bounding box center [534, 328] width 31 height 8
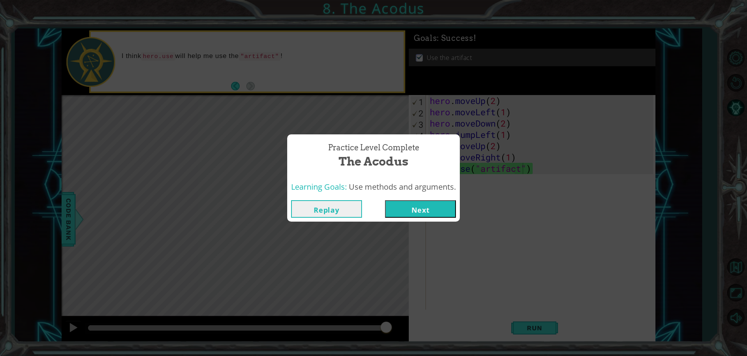
click at [435, 204] on button "Next" at bounding box center [420, 209] width 71 height 18
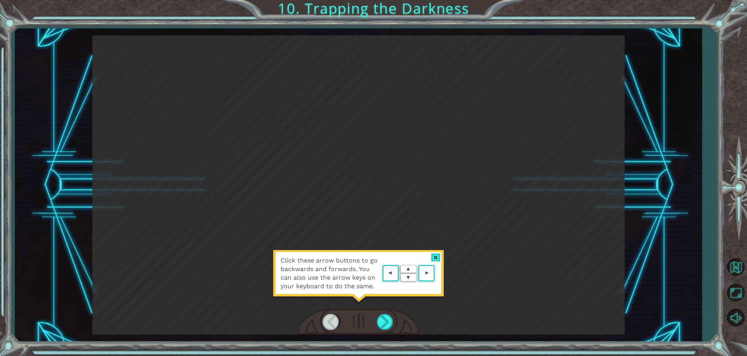
click at [434, 254] on div at bounding box center [436, 258] width 9 height 8
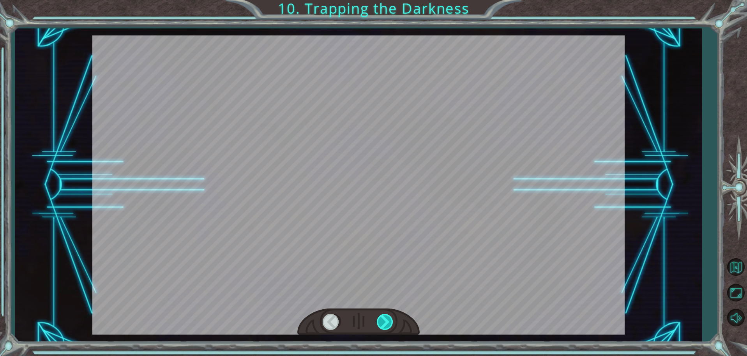
click at [386, 320] on div at bounding box center [386, 322] width 18 height 16
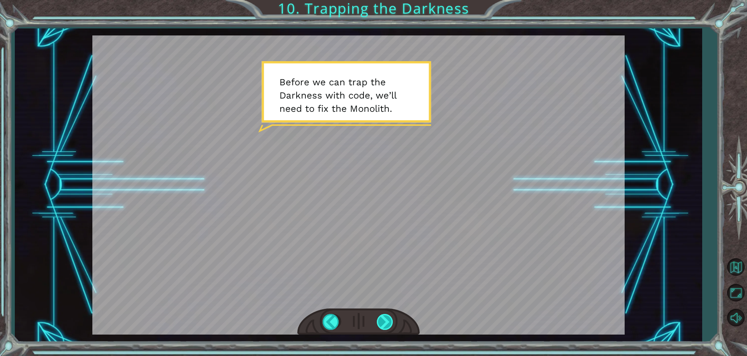
click at [389, 326] on div at bounding box center [386, 322] width 18 height 16
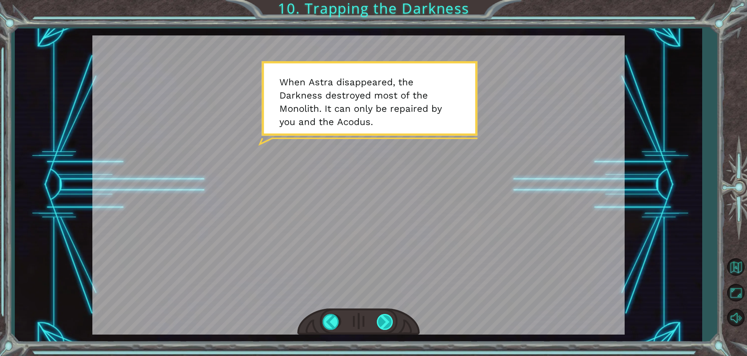
click at [389, 326] on div at bounding box center [386, 322] width 18 height 16
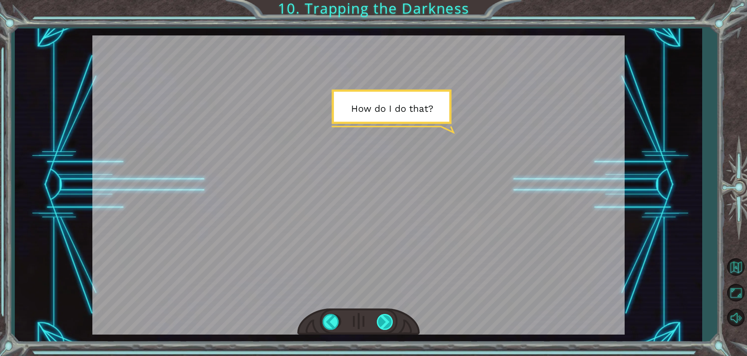
click at [389, 326] on div at bounding box center [386, 322] width 18 height 16
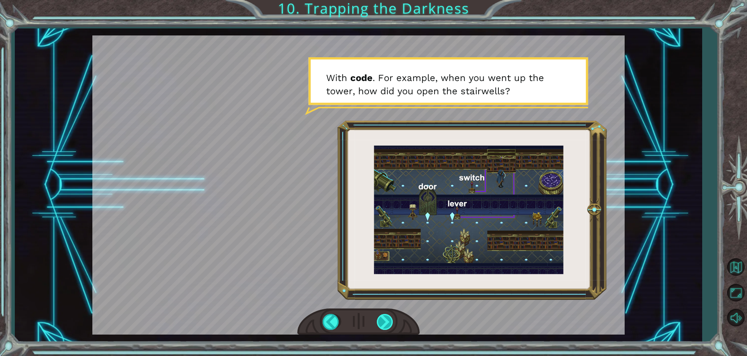
click at [390, 320] on div at bounding box center [386, 322] width 18 height 16
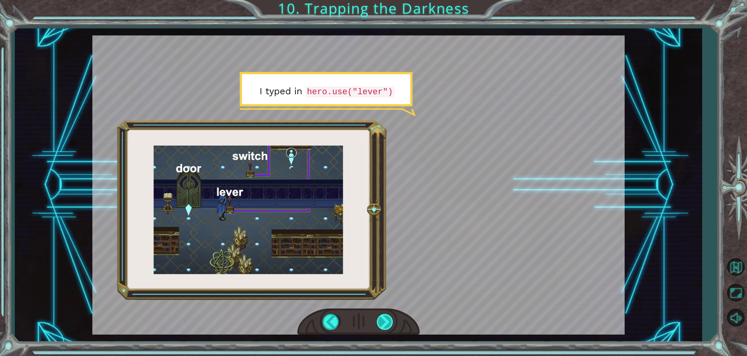
click at [390, 324] on div at bounding box center [386, 322] width 18 height 16
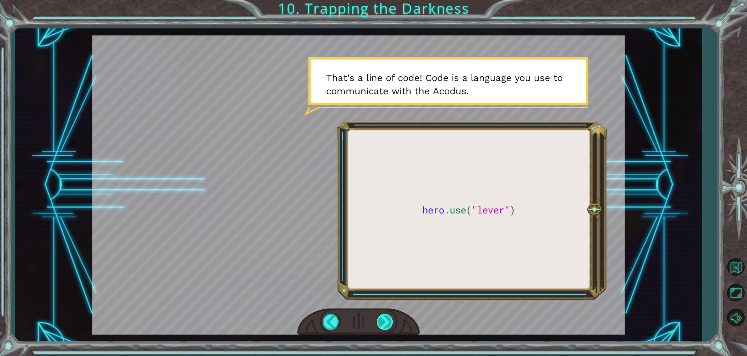
click at [390, 324] on div at bounding box center [386, 322] width 18 height 16
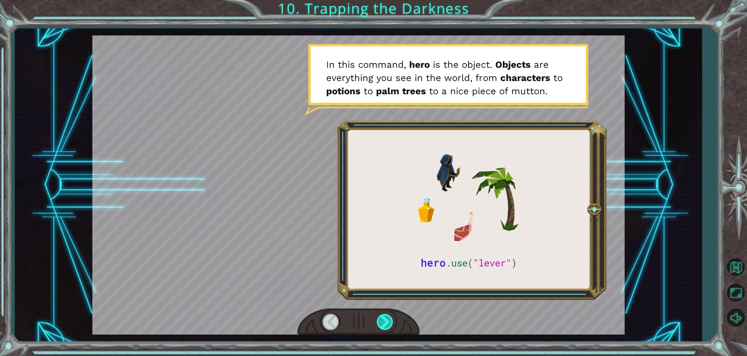
click at [390, 324] on div at bounding box center [386, 322] width 18 height 16
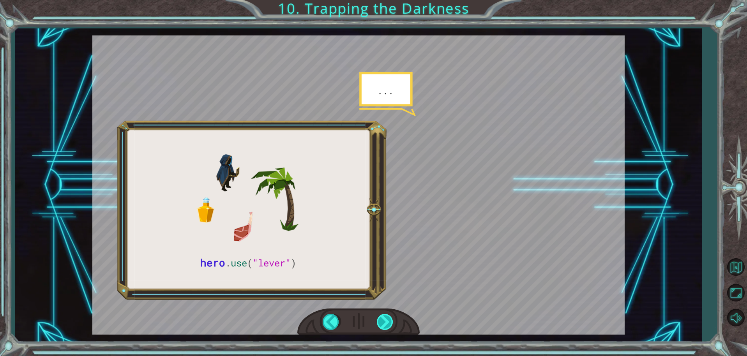
click at [390, 324] on div at bounding box center [386, 322] width 18 height 16
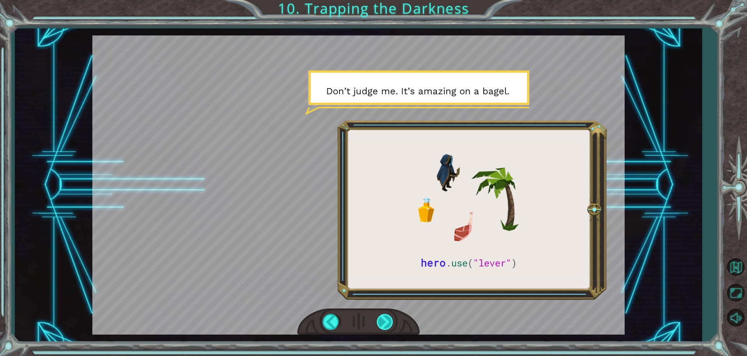
click at [390, 324] on div at bounding box center [386, 322] width 18 height 16
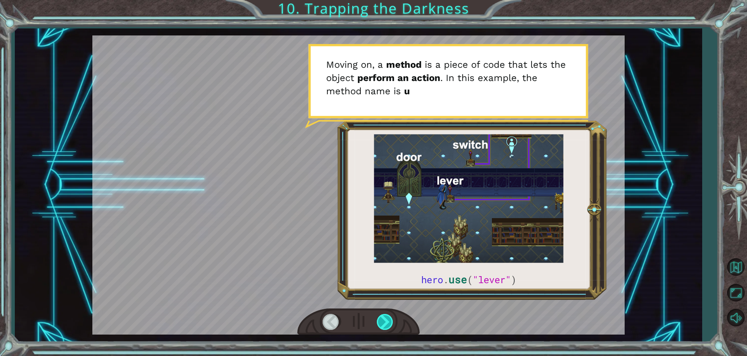
click at [390, 324] on div at bounding box center [386, 322] width 18 height 16
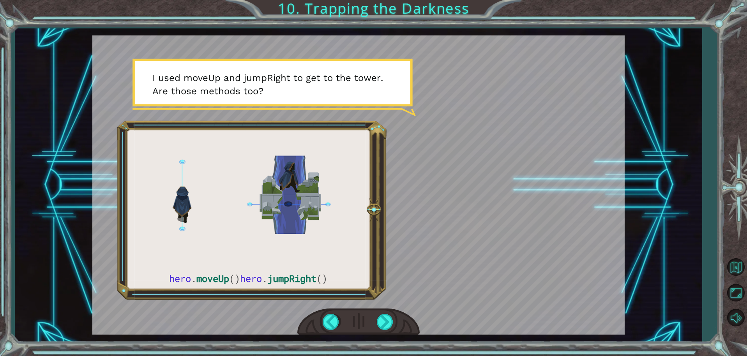
click at [390, 298] on div at bounding box center [358, 184] width 533 height 299
click at [384, 318] on div at bounding box center [386, 322] width 18 height 16
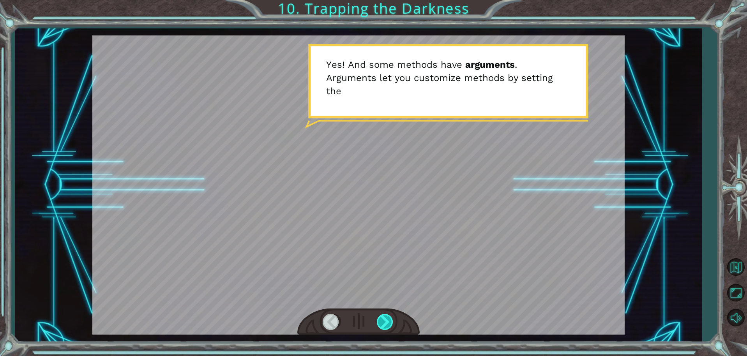
click at [384, 318] on div at bounding box center [386, 322] width 18 height 16
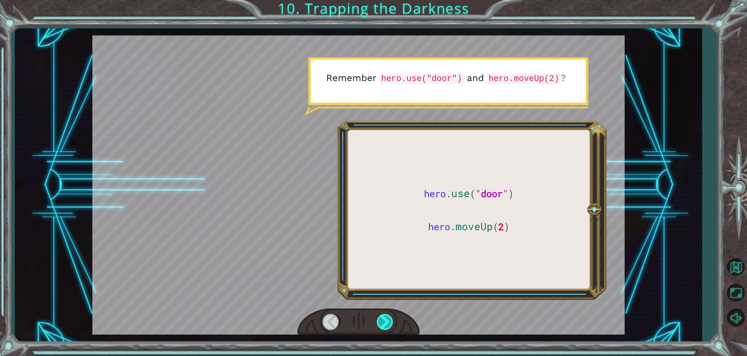
click at [384, 318] on div at bounding box center [386, 322] width 18 height 16
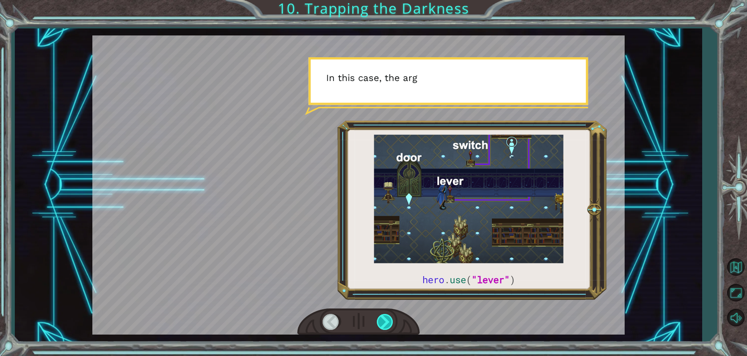
click at [384, 318] on div at bounding box center [386, 322] width 18 height 16
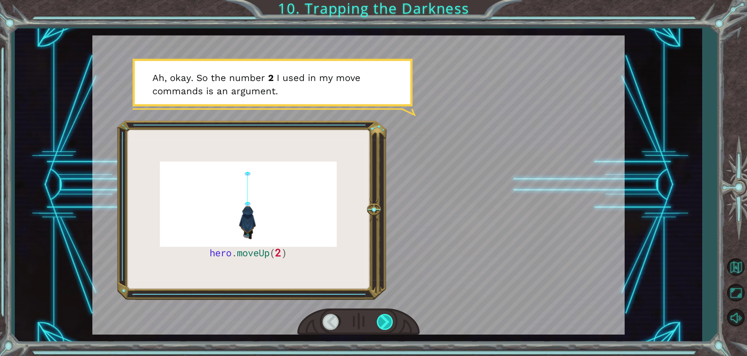
click at [384, 318] on div at bounding box center [386, 322] width 18 height 16
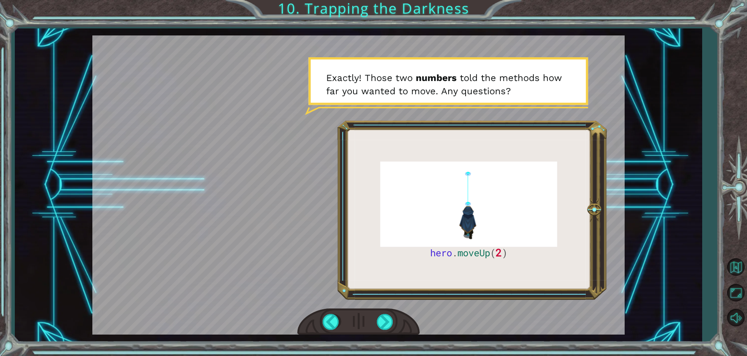
click at [376, 321] on div at bounding box center [358, 322] width 122 height 27
click at [378, 322] on div at bounding box center [386, 322] width 18 height 16
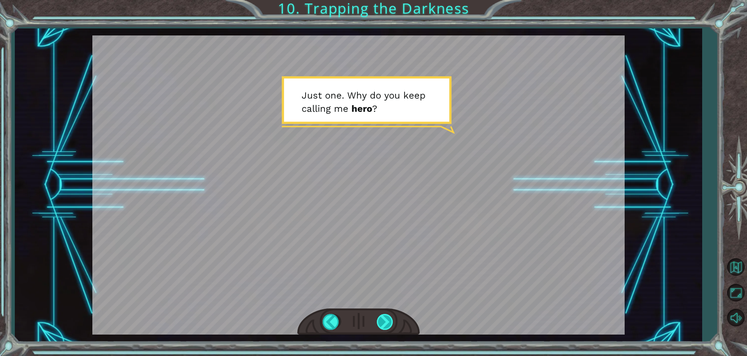
click at [389, 321] on div at bounding box center [386, 322] width 18 height 16
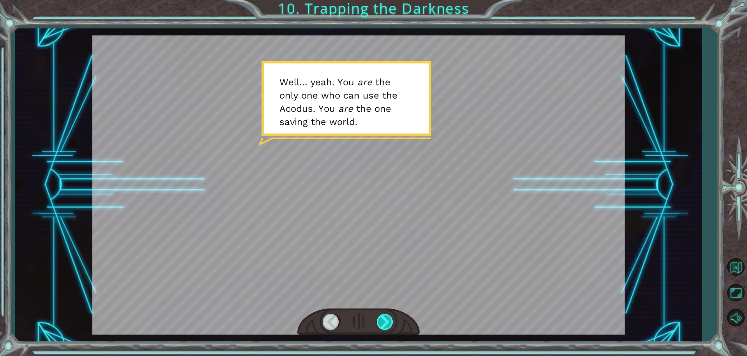
click at [387, 318] on div at bounding box center [386, 322] width 18 height 16
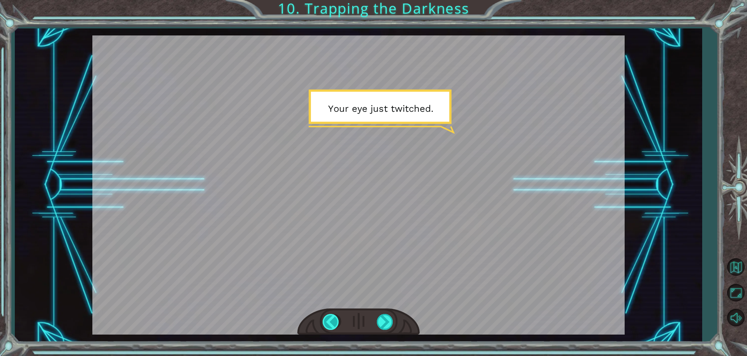
click at [333, 319] on div at bounding box center [332, 322] width 18 height 16
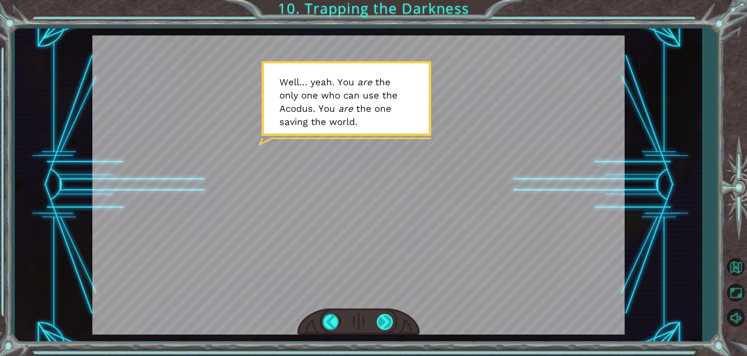
click at [386, 324] on div at bounding box center [386, 322] width 18 height 16
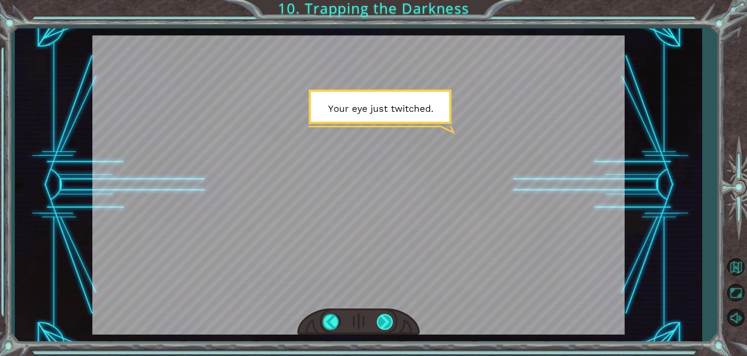
click at [386, 324] on div at bounding box center [386, 322] width 18 height 16
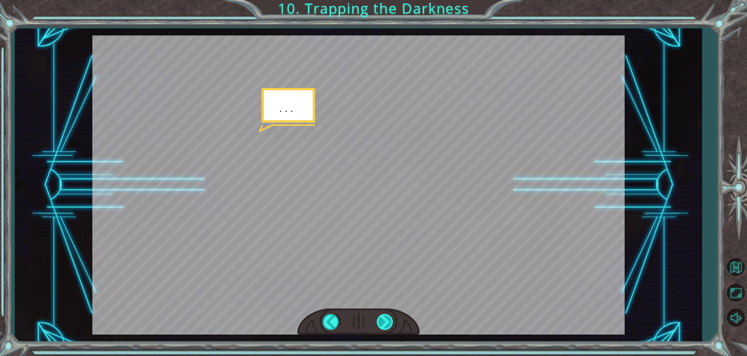
click at [386, 324] on div at bounding box center [386, 322] width 18 height 16
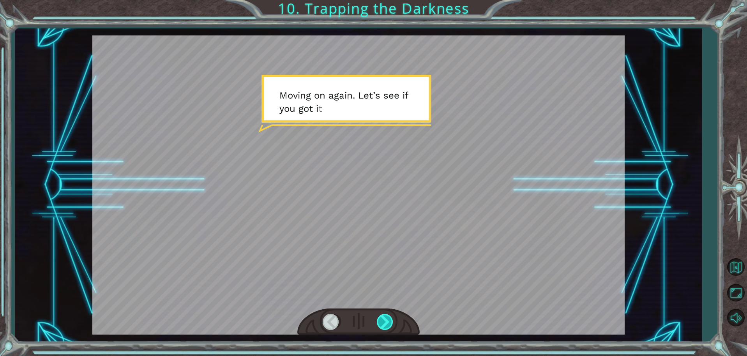
click at [386, 324] on div at bounding box center [386, 322] width 18 height 16
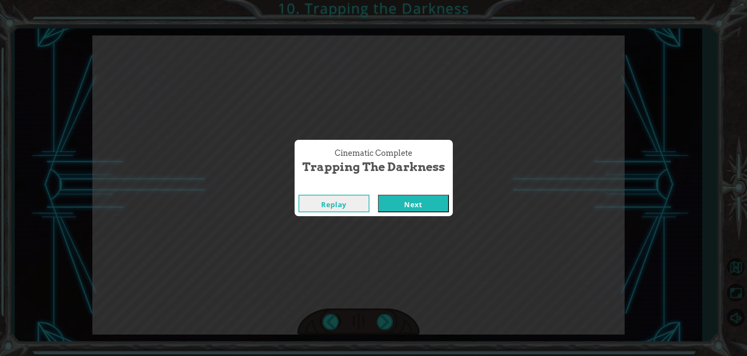
click at [395, 202] on button "Next" at bounding box center [413, 204] width 71 height 18
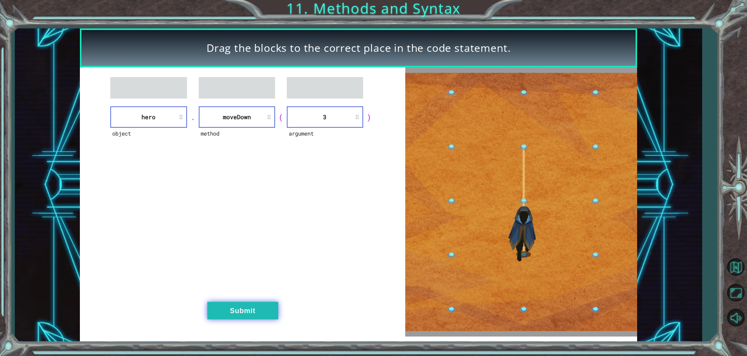
click at [264, 310] on button "Submit" at bounding box center [242, 311] width 71 height 18
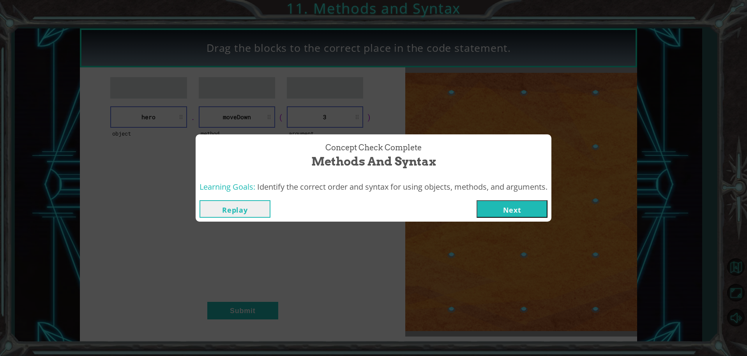
click at [527, 210] on button "Next" at bounding box center [512, 209] width 71 height 18
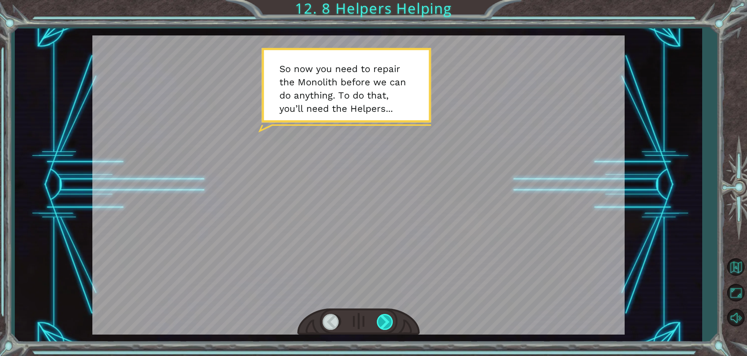
click at [388, 328] on div at bounding box center [386, 322] width 18 height 16
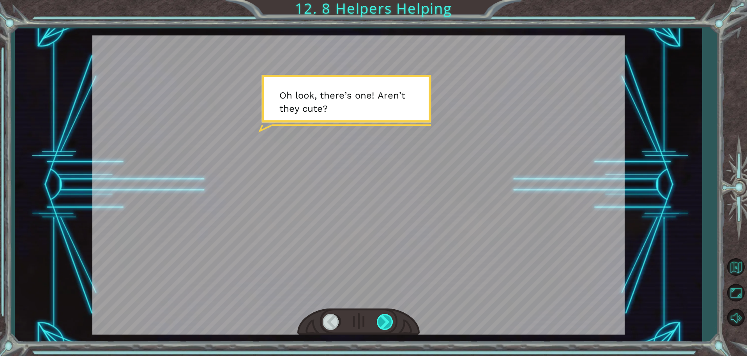
click at [385, 316] on div at bounding box center [386, 322] width 18 height 16
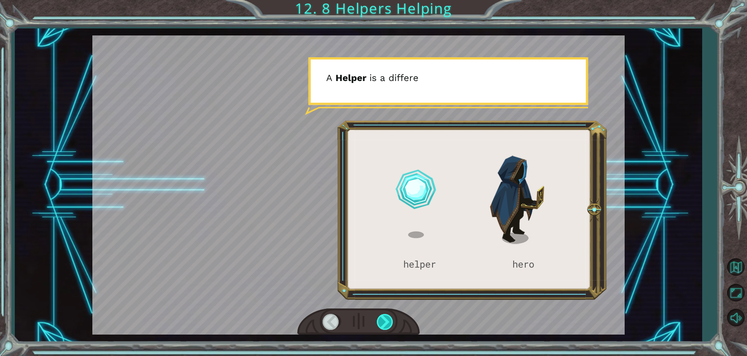
click at [385, 316] on div at bounding box center [386, 322] width 18 height 16
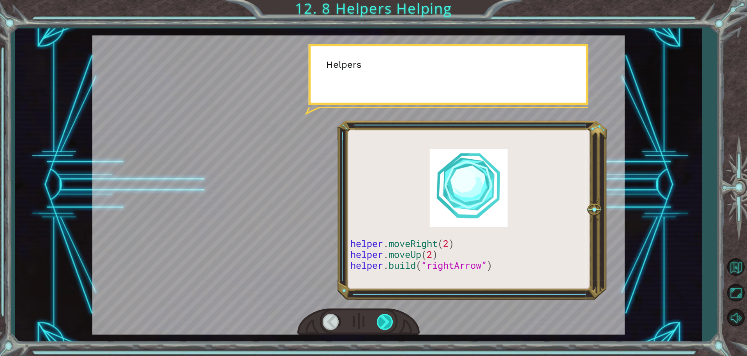
click at [385, 316] on div at bounding box center [386, 322] width 18 height 16
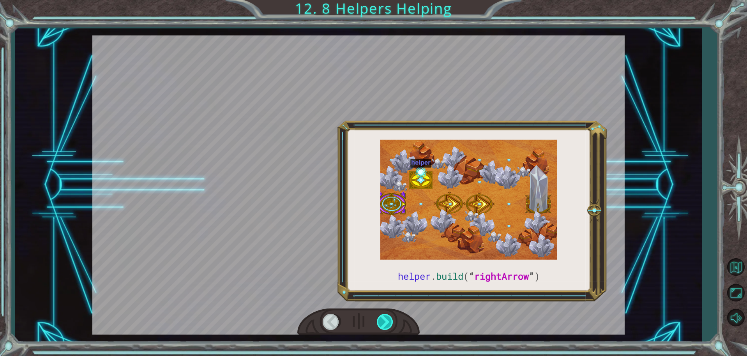
click at [385, 316] on div at bounding box center [386, 322] width 18 height 16
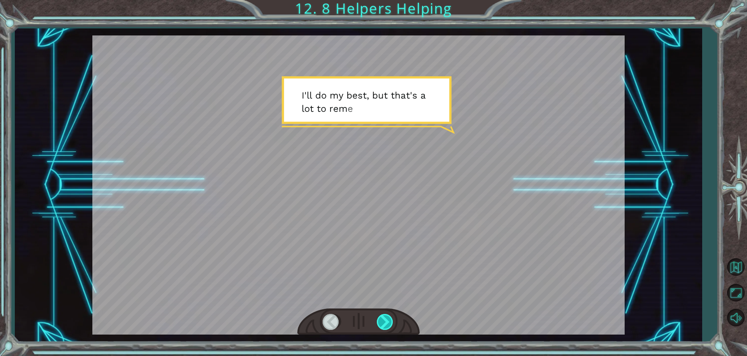
click at [385, 316] on div at bounding box center [386, 322] width 18 height 16
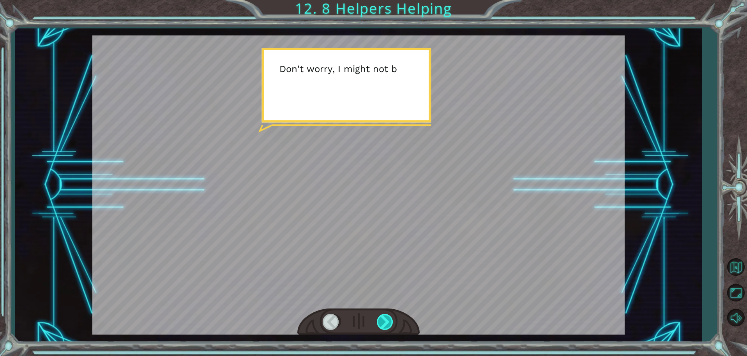
click at [385, 316] on div at bounding box center [386, 322] width 18 height 16
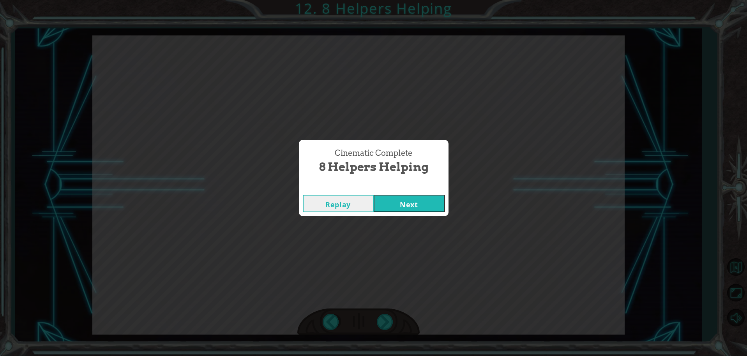
click at [384, 202] on button "Next" at bounding box center [409, 204] width 71 height 18
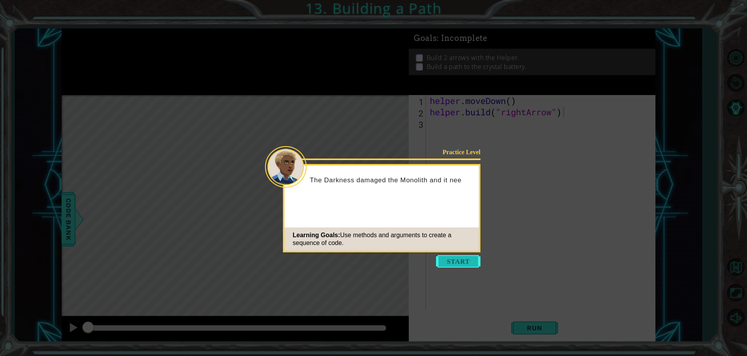
click at [464, 258] on button "Start" at bounding box center [458, 261] width 44 height 12
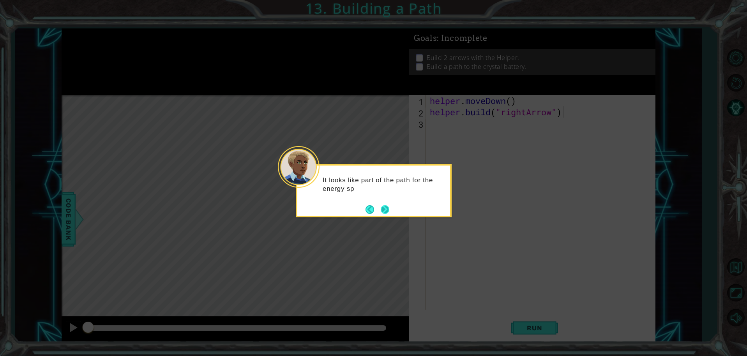
click at [386, 209] on button "Next" at bounding box center [385, 209] width 14 height 14
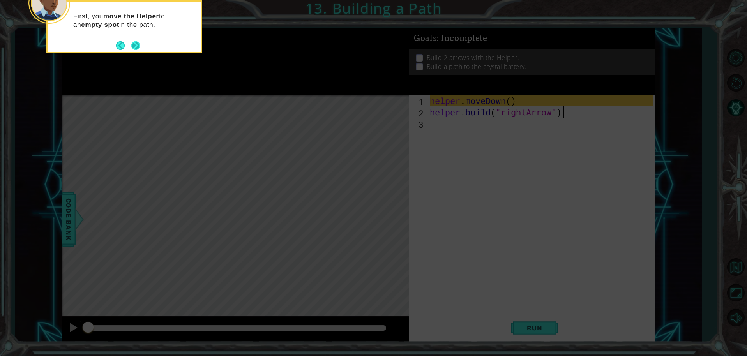
click at [137, 42] on button "Next" at bounding box center [135, 45] width 14 height 14
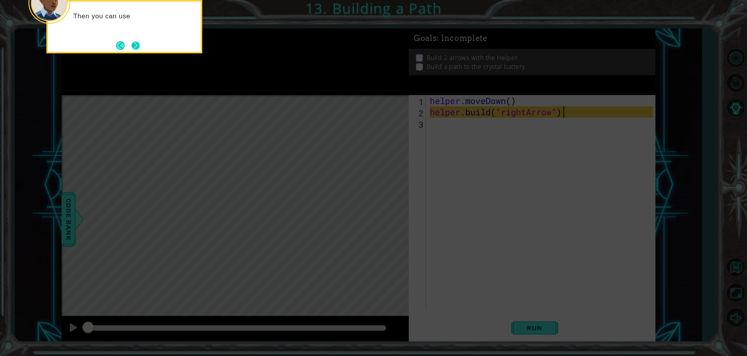
click at [136, 45] on button "Next" at bounding box center [136, 46] width 10 height 10
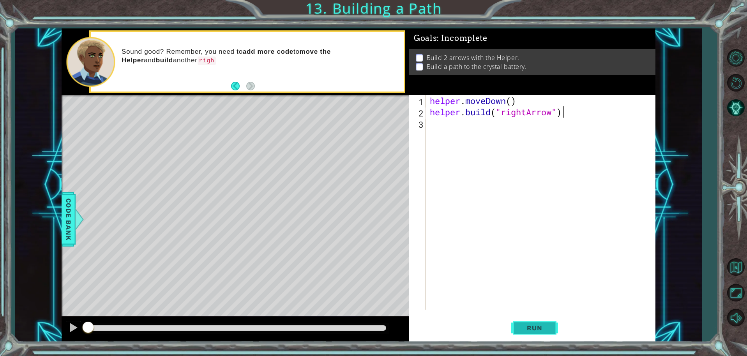
click at [515, 329] on button "Run" at bounding box center [534, 328] width 47 height 25
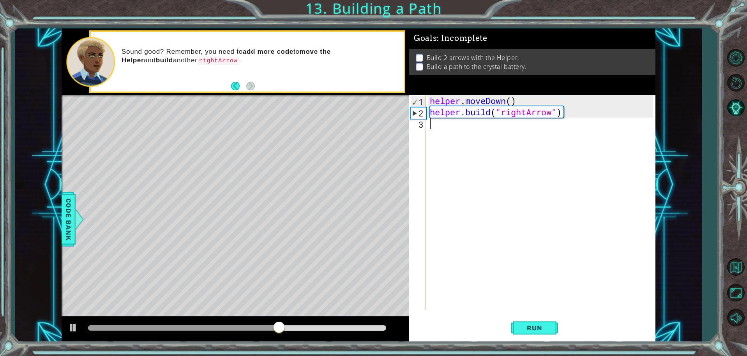
click at [450, 122] on div "helper . moveDown ( ) helper . build ( "rightArrow" )" at bounding box center [542, 213] width 229 height 237
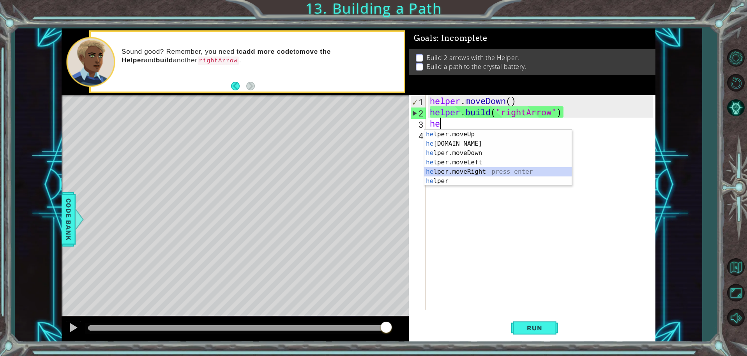
click at [456, 170] on div "he lper.moveUp press enter he [DOMAIN_NAME] press enter he lper.moveDown press …" at bounding box center [498, 167] width 147 height 75
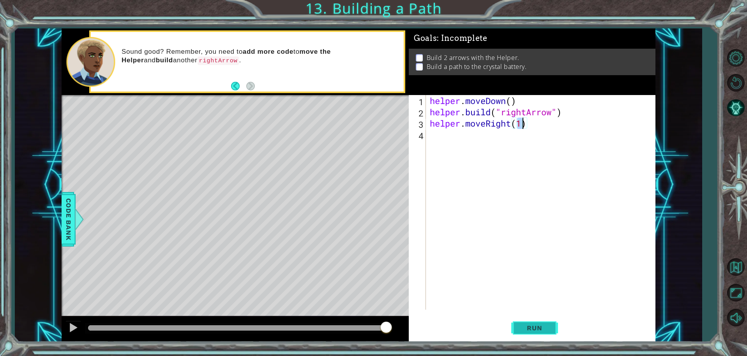
type textarea "helper.moveRight(1)"
click at [531, 326] on span "Run" at bounding box center [534, 328] width 31 height 8
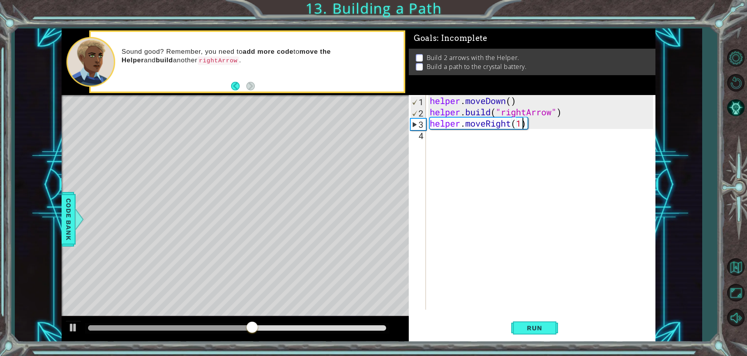
click at [472, 140] on div "helper . moveDown ( ) helper . build ( "rightArrow" ) helper . moveRight ( 1 )" at bounding box center [542, 213] width 229 height 237
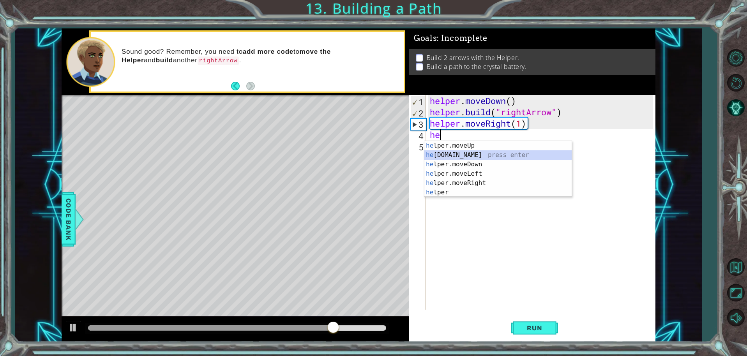
click at [464, 152] on div "he lper.moveUp press enter he [DOMAIN_NAME] press enter he lper.moveDown press …" at bounding box center [498, 178] width 147 height 75
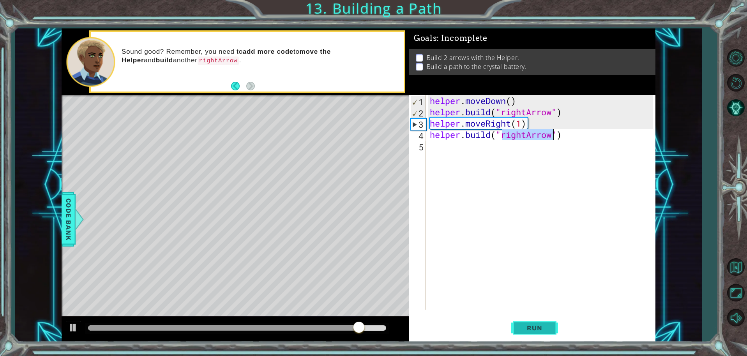
click at [536, 323] on button "Run" at bounding box center [534, 328] width 47 height 25
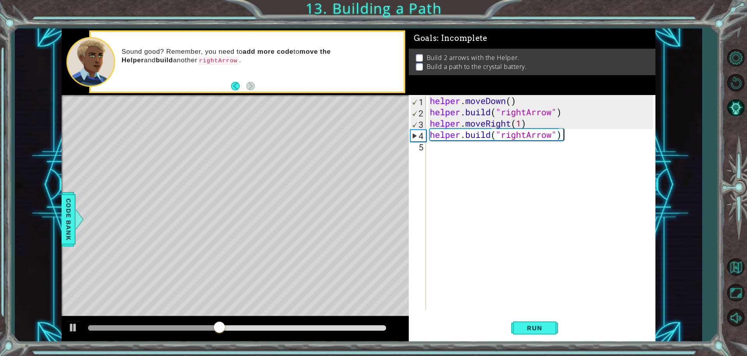
click at [576, 134] on div "helper . moveDown ( ) helper . build ( "rightArrow" ) helper . moveRight ( 1 ) …" at bounding box center [542, 213] width 229 height 237
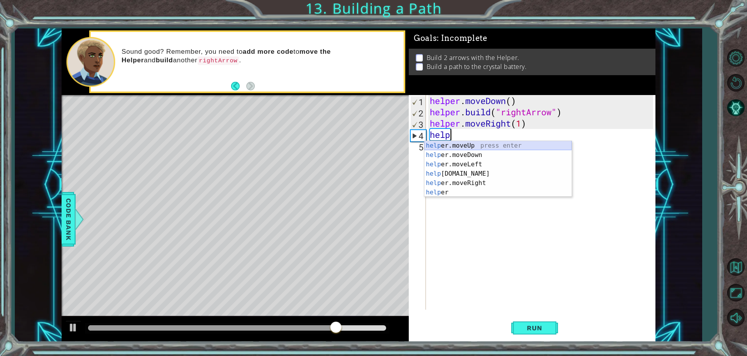
click at [460, 145] on div "help er.moveUp press enter help er.moveDown press enter help er.moveLeft press …" at bounding box center [498, 178] width 147 height 75
type textarea "helper.moveUp(1)"
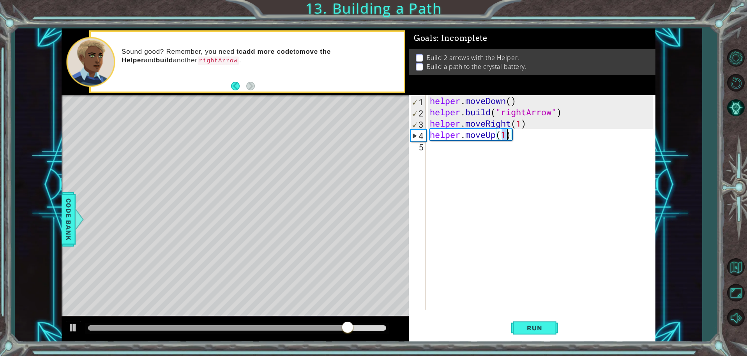
click at [462, 155] on div "helper . moveDown ( ) helper . build ( "rightArrow" ) helper . moveRight ( 1 ) …" at bounding box center [542, 213] width 229 height 237
click at [505, 133] on div "helper . moveDown ( ) helper . build ( "rightArrow" ) helper . moveRight ( 1 ) …" at bounding box center [542, 213] width 229 height 237
type textarea "helper.moveUp(2)"
click at [497, 144] on div "helper . moveDown ( ) helper . build ( "rightArrow" ) helper . moveRight ( 1 ) …" at bounding box center [542, 213] width 229 height 237
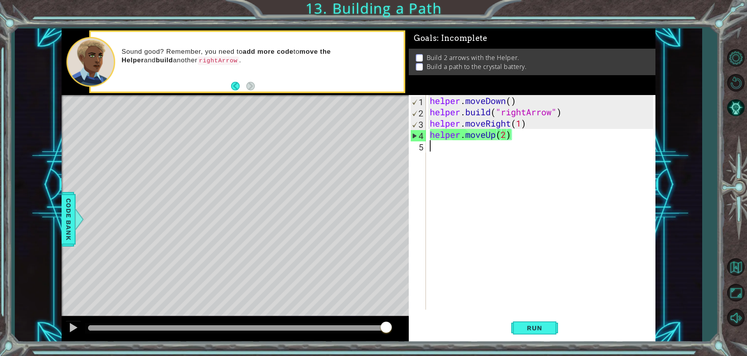
scroll to position [0, 0]
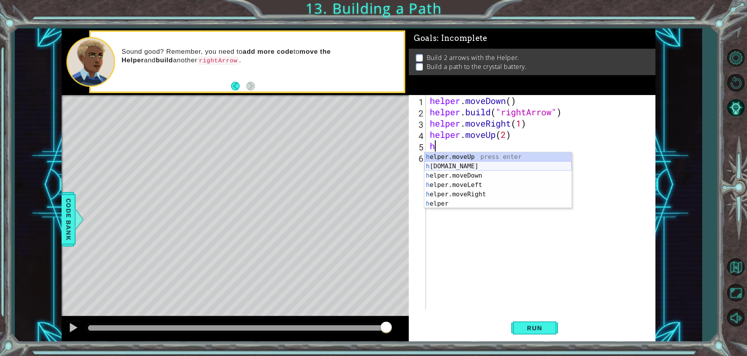
click at [476, 164] on div "h elper.moveUp press enter h [DOMAIN_NAME] press enter h elper.moveDown press e…" at bounding box center [498, 189] width 147 height 75
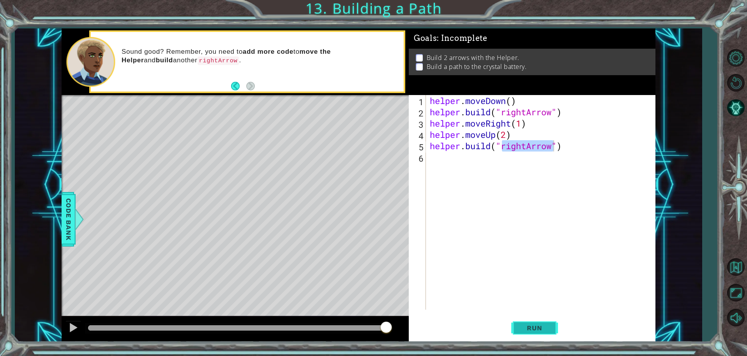
click at [541, 329] on span "Run" at bounding box center [534, 328] width 31 height 8
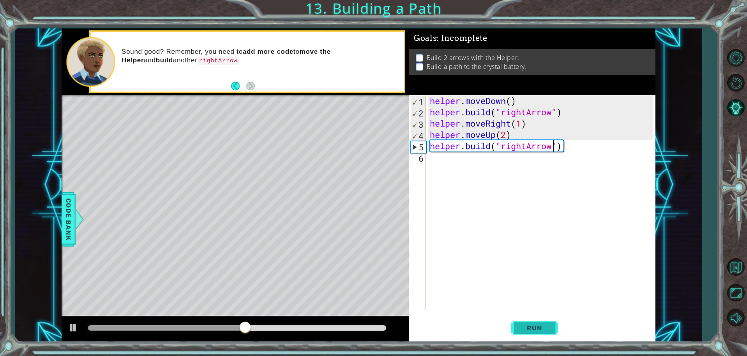
click at [542, 328] on span "Run" at bounding box center [534, 328] width 31 height 8
click at [568, 143] on div "helper . moveDown ( ) helper . build ( "rightArrow" ) helper . moveRight ( 1 ) …" at bounding box center [542, 213] width 229 height 237
click at [505, 136] on div "helper . moveDown ( ) helper . build ( "rightArrow" ) helper . moveRight ( 1 ) …" at bounding box center [542, 213] width 229 height 237
type textarea "helper.moveUp(3)"
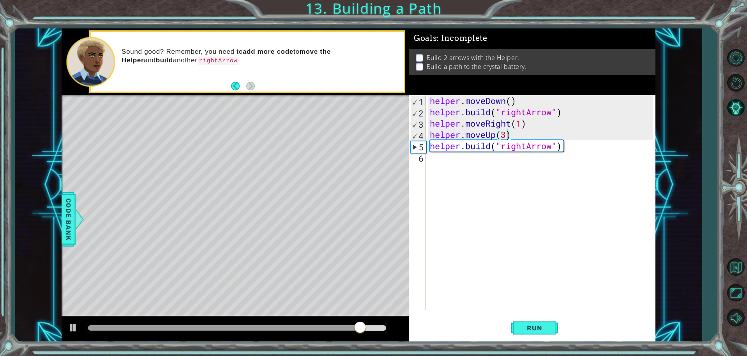
click at [538, 315] on div "helper.moveUp(3) 1 2 3 4 5 6 helper . moveDown ( ) helper . build ( "rightArrow…" at bounding box center [532, 218] width 247 height 247
click at [538, 318] on button "Run" at bounding box center [534, 328] width 47 height 25
click at [540, 173] on div "helper . moveDown ( ) helper . build ( "rightArrow" ) helper . moveRight ( 1 ) …" at bounding box center [542, 213] width 229 height 237
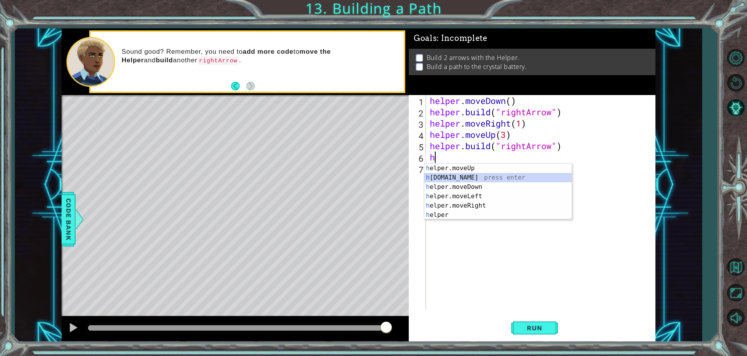
click at [478, 177] on div "h elper.moveUp press enter h [DOMAIN_NAME] press enter h elper.moveDown press e…" at bounding box center [498, 201] width 147 height 75
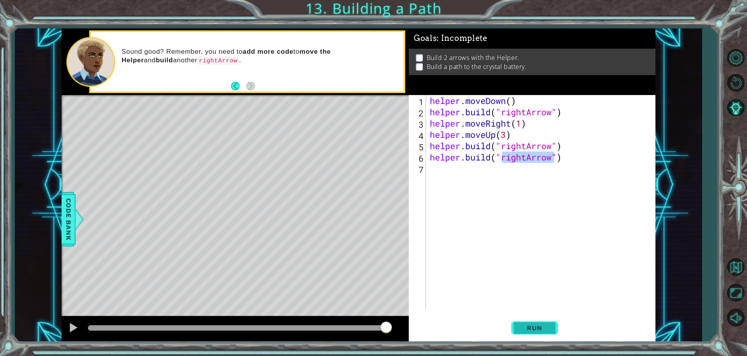
click at [528, 324] on span "Run" at bounding box center [534, 328] width 31 height 8
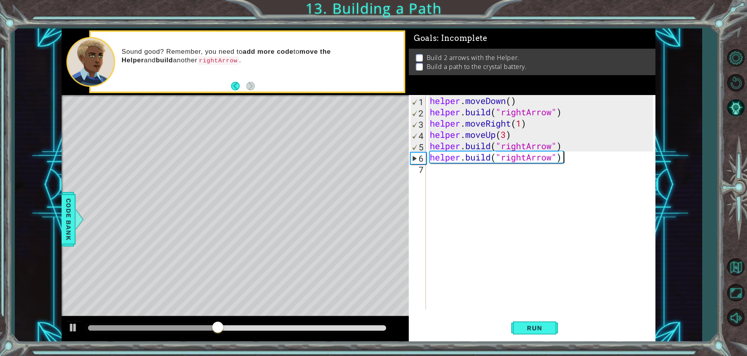
click at [582, 158] on div "helper . moveDown ( ) helper . build ( "rightArrow" ) helper . moveRight ( 1 ) …" at bounding box center [542, 213] width 229 height 237
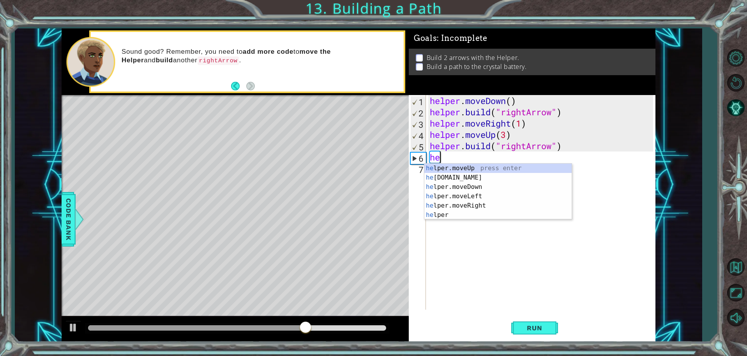
type textarea "h"
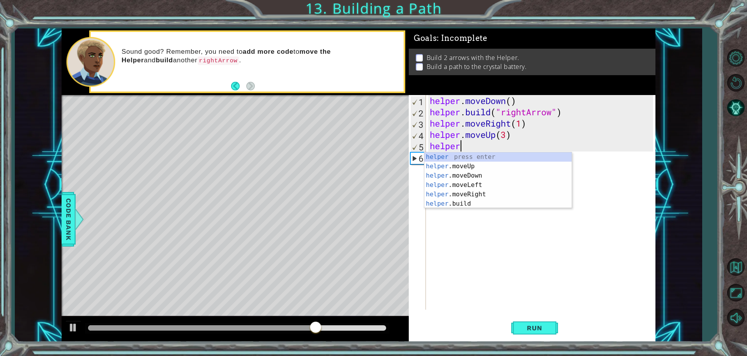
type textarea "h"
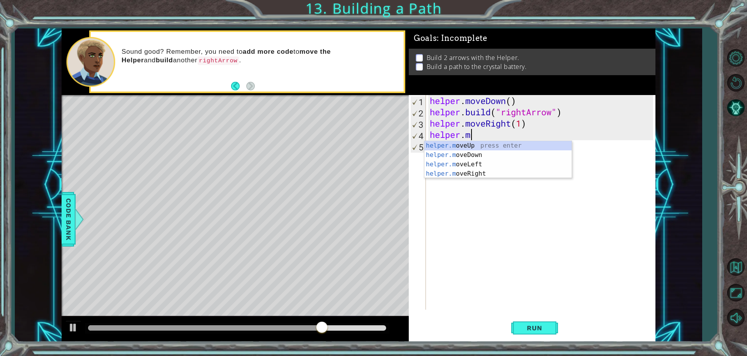
type textarea "h"
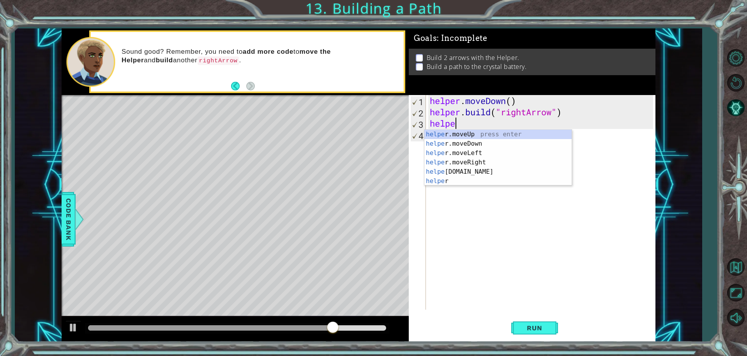
type textarea "h"
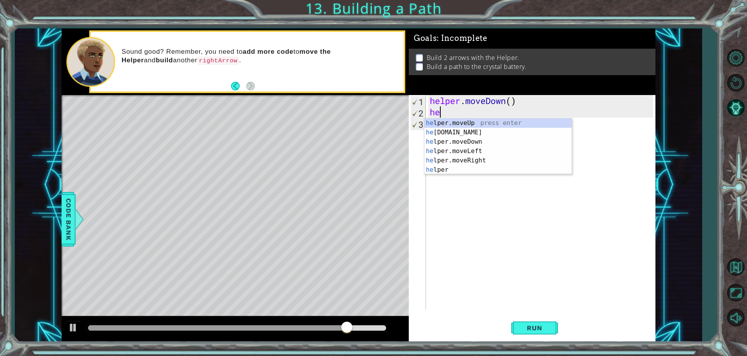
type textarea "h"
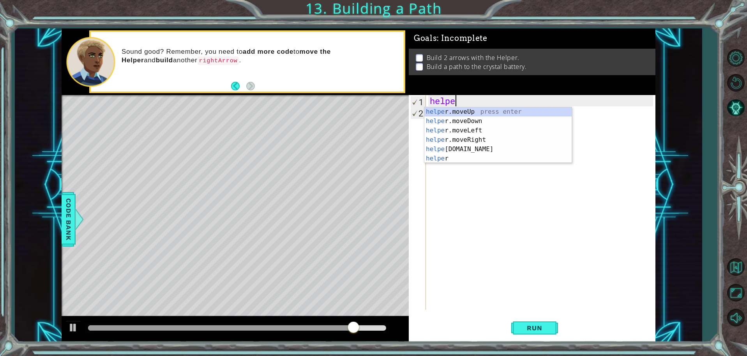
type textarea "h"
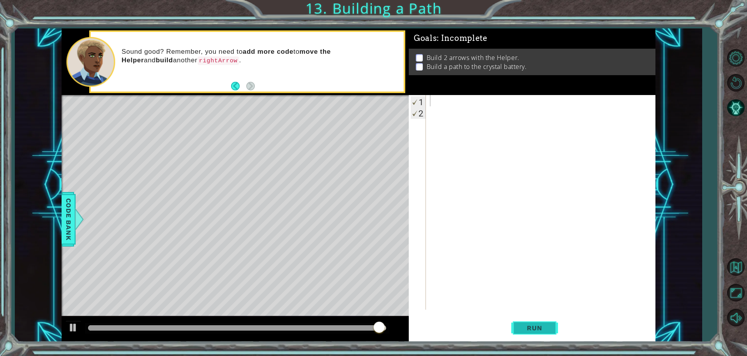
click at [546, 329] on span "Run" at bounding box center [534, 328] width 31 height 8
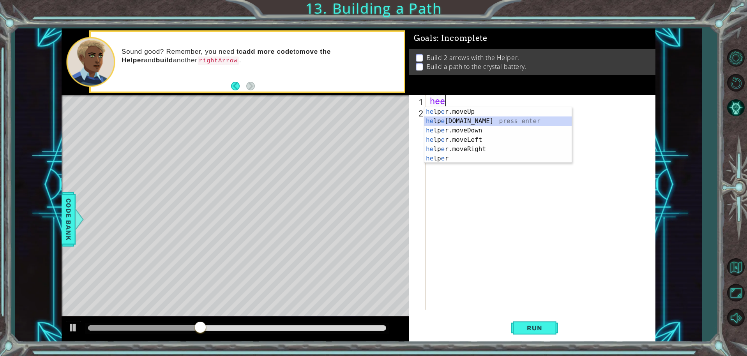
click at [445, 119] on div "he lp e r.moveUp press enter he lp e [DOMAIN_NAME] press enter he lp e r.moveDo…" at bounding box center [498, 144] width 147 height 75
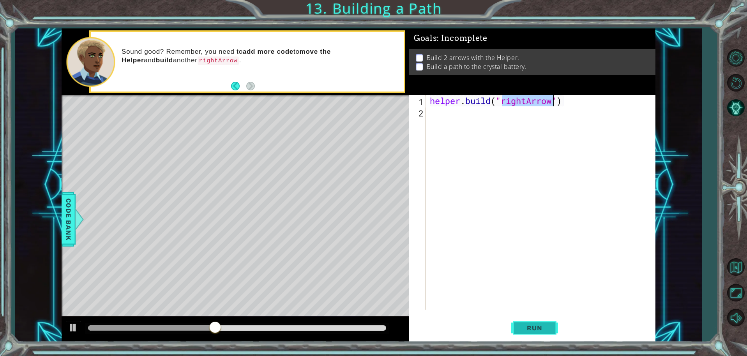
type textarea "[DOMAIN_NAME]("rightArrow")"
click at [525, 324] on span "Run" at bounding box center [534, 328] width 31 height 8
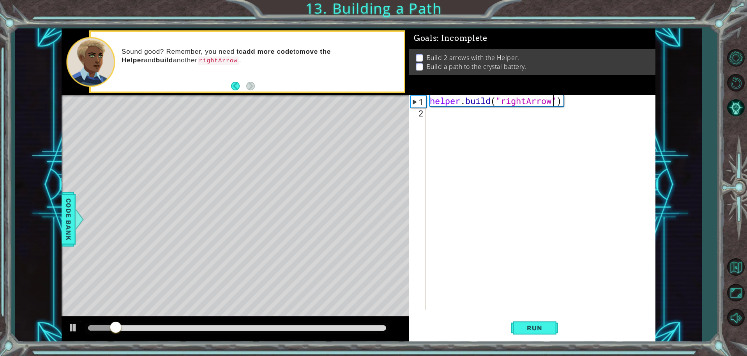
click at [580, 108] on div "helper . build ( "rightArrow" )" at bounding box center [542, 213] width 229 height 237
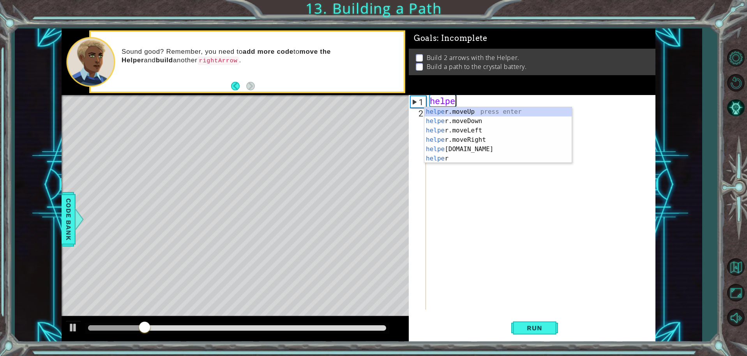
type textarea "h"
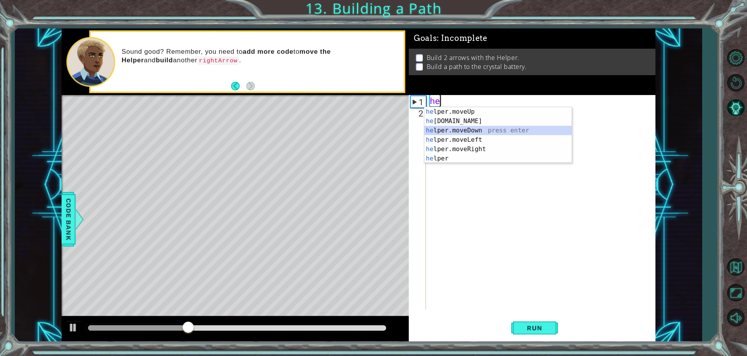
click at [460, 132] on div "he lper.moveUp press enter he [DOMAIN_NAME] press enter he lper.moveDown press …" at bounding box center [498, 144] width 147 height 75
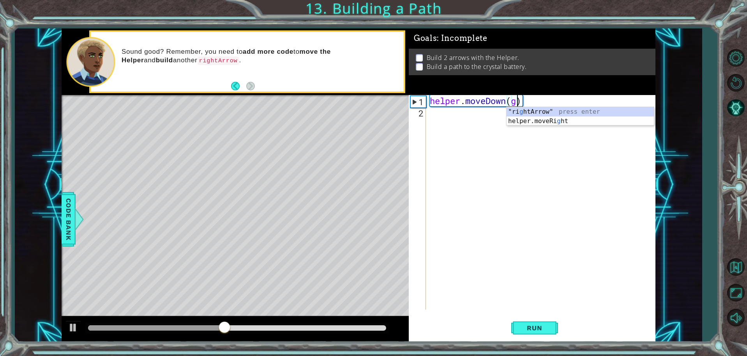
scroll to position [0, 4]
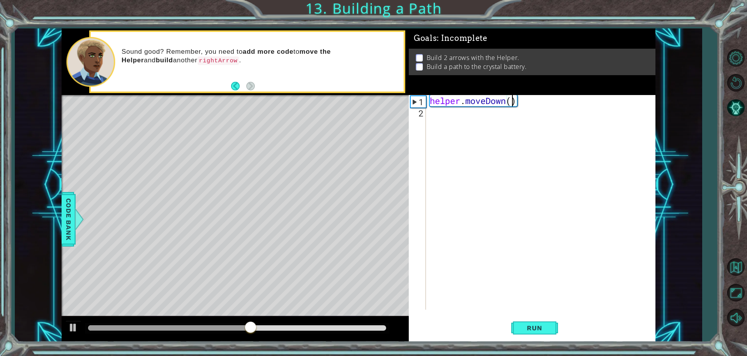
type textarea "helper.moveDown(1)"
click at [441, 122] on div "helper . moveDown ( 1 )" at bounding box center [542, 213] width 229 height 237
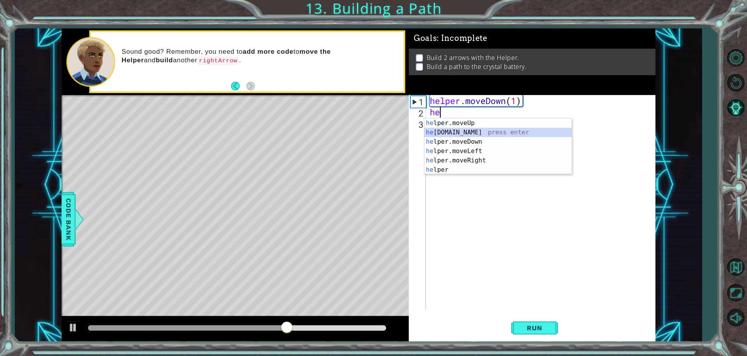
click at [455, 134] on div "he lper.moveUp press enter he [DOMAIN_NAME] press enter he lper.moveDown press …" at bounding box center [498, 156] width 147 height 75
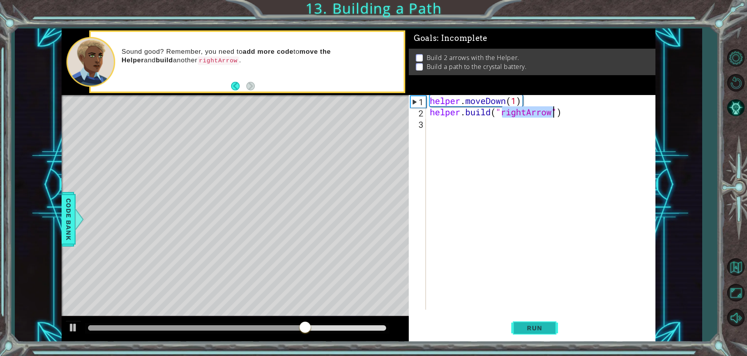
type textarea "[DOMAIN_NAME]("rightArrow")"
click at [530, 332] on span "Run" at bounding box center [534, 328] width 31 height 8
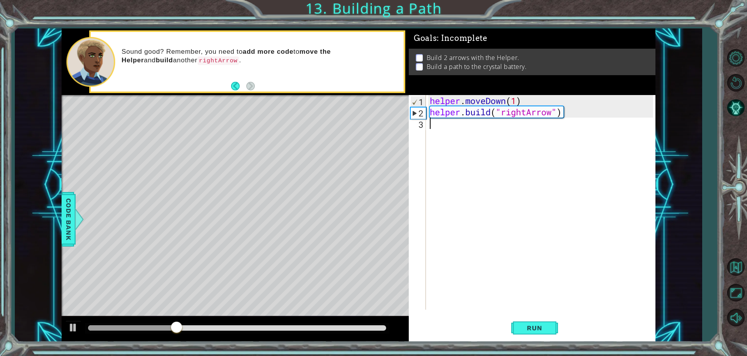
click at [473, 129] on div "helper . moveDown ( 1 ) helper . build ( "rightArrow" )" at bounding box center [542, 213] width 229 height 237
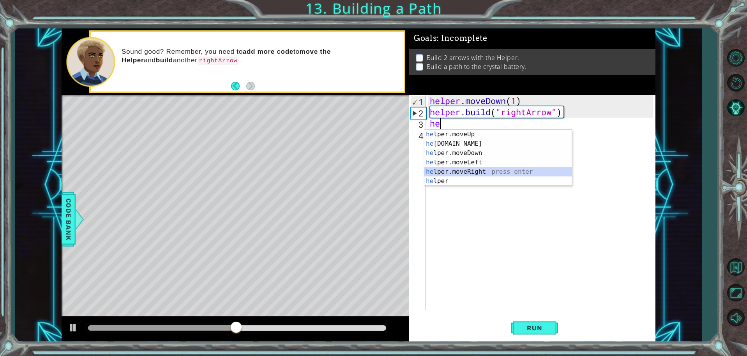
click at [472, 170] on div "he lper.moveUp press enter he [DOMAIN_NAME] press enter he lper.moveDown press …" at bounding box center [498, 167] width 147 height 75
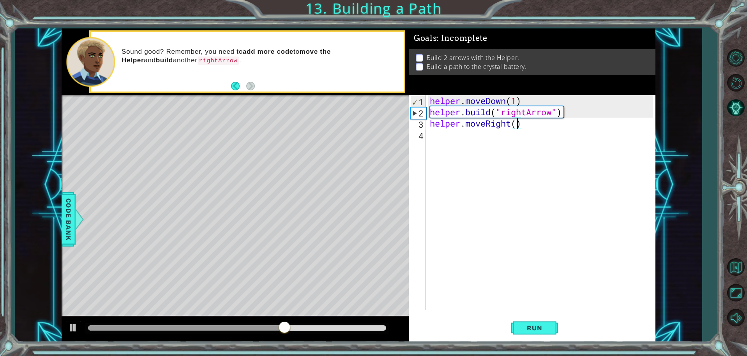
scroll to position [0, 4]
type textarea "helper.moveRight(3)"
click at [535, 326] on span "Run" at bounding box center [534, 328] width 31 height 8
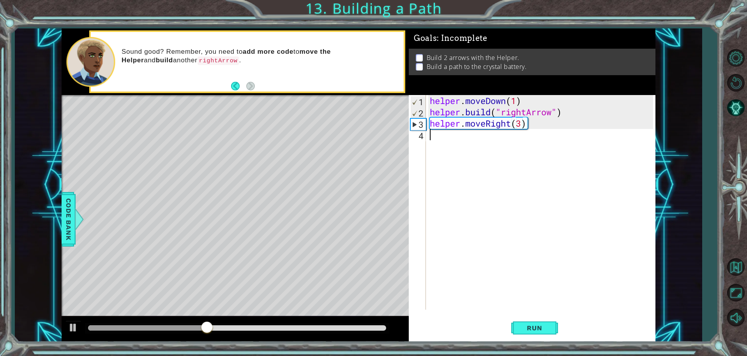
click at [452, 140] on div "helper . moveDown ( 1 ) helper . build ( "rightArrow" ) helper . moveRight ( 3 )" at bounding box center [542, 213] width 229 height 237
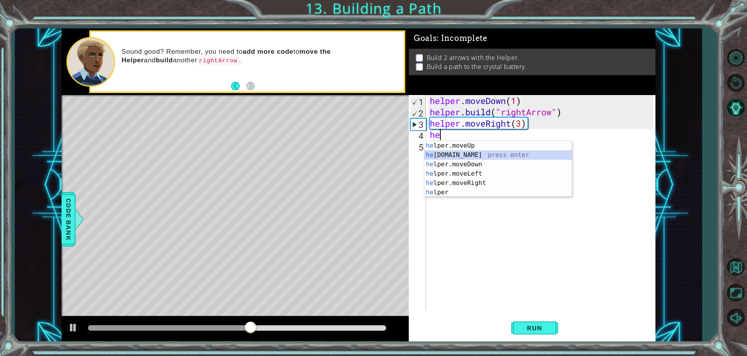
click at [462, 155] on div "he lper.moveUp press enter he [DOMAIN_NAME] press enter he lper.moveDown press …" at bounding box center [498, 178] width 147 height 75
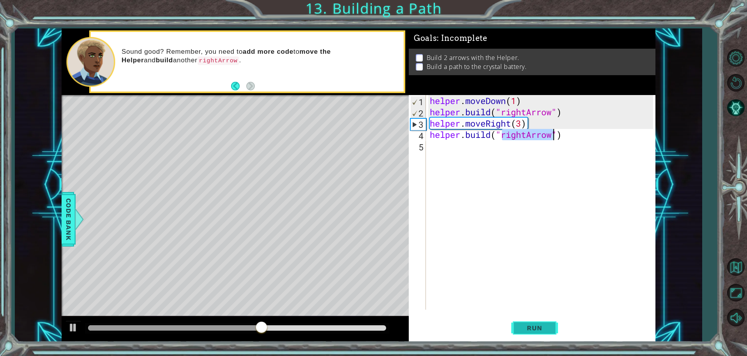
type textarea "[DOMAIN_NAME]("rightArrow")"
click at [537, 331] on span "Run" at bounding box center [534, 328] width 31 height 8
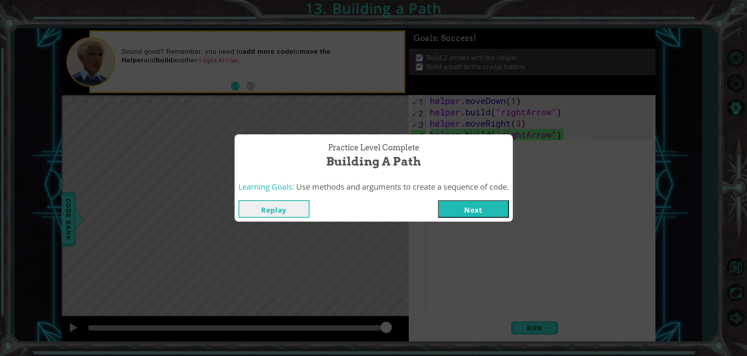
click at [474, 207] on button "Next" at bounding box center [473, 209] width 71 height 18
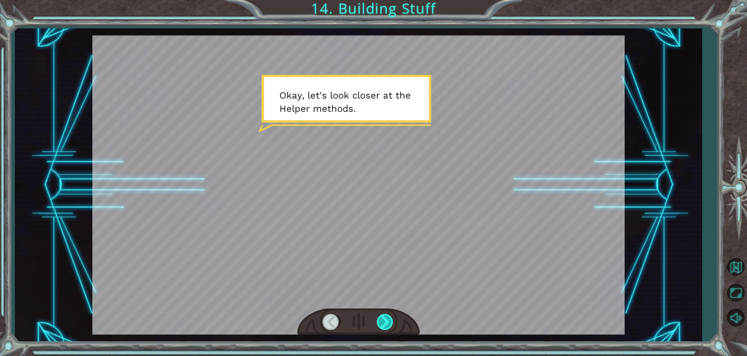
click at [382, 323] on div at bounding box center [386, 322] width 18 height 16
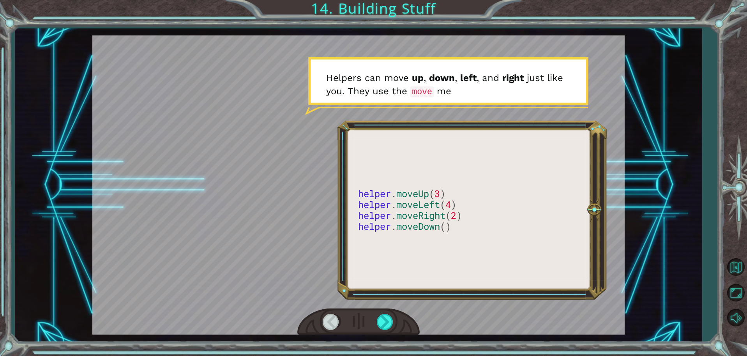
drag, startPoint x: 382, startPoint y: 327, endPoint x: 365, endPoint y: 333, distance: 17.5
click at [373, 327] on div at bounding box center [358, 322] width 122 height 27
drag, startPoint x: 370, startPoint y: 325, endPoint x: 365, endPoint y: 326, distance: 4.9
click at [365, 326] on div at bounding box center [358, 322] width 122 height 27
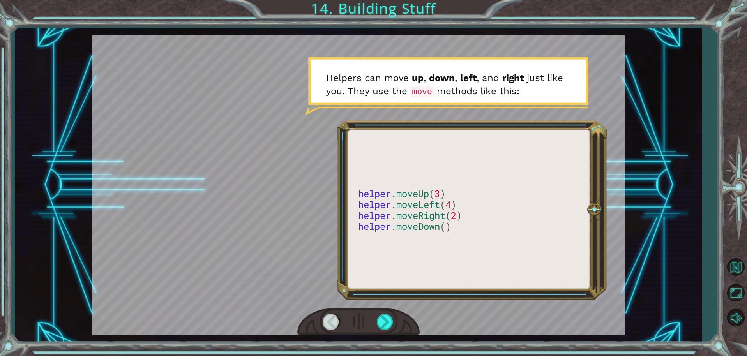
click at [365, 326] on div at bounding box center [358, 322] width 122 height 27
click at [380, 318] on div at bounding box center [386, 322] width 18 height 16
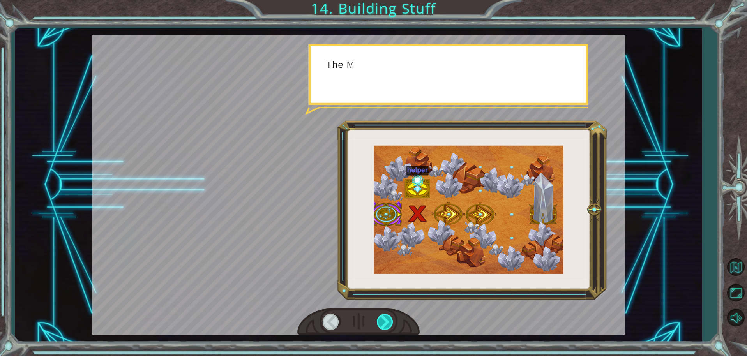
click at [380, 318] on div at bounding box center [386, 322] width 18 height 16
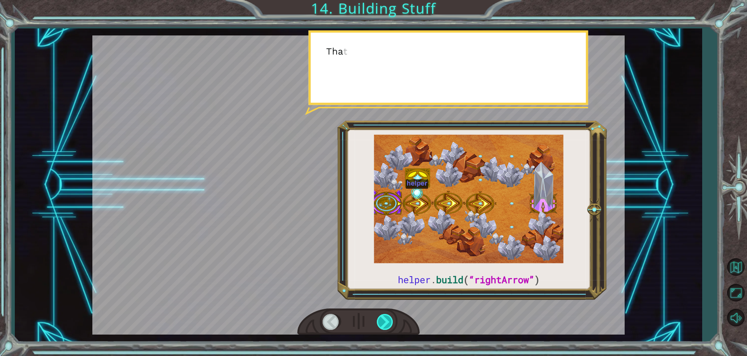
click at [380, 318] on div at bounding box center [386, 322] width 18 height 16
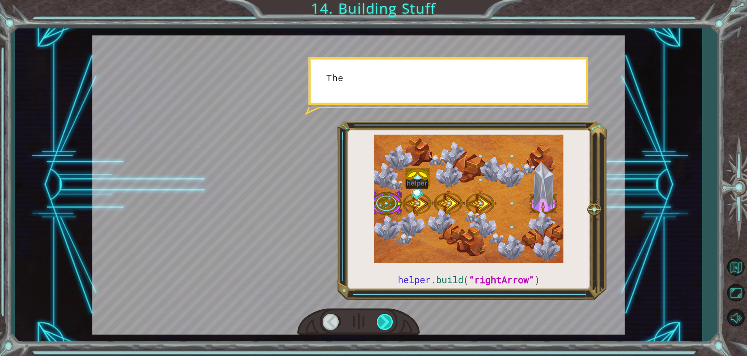
click at [381, 318] on div at bounding box center [386, 322] width 18 height 16
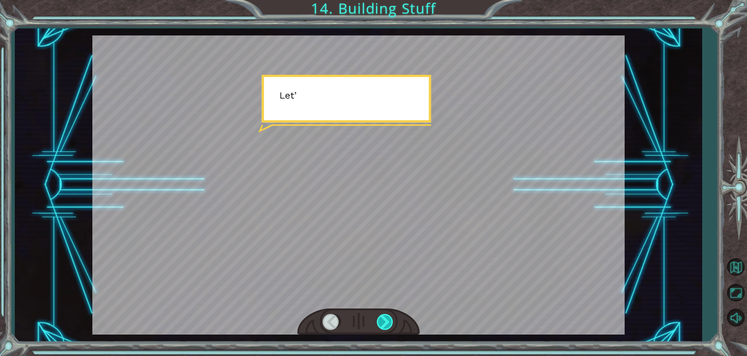
click at [383, 318] on div at bounding box center [386, 322] width 18 height 16
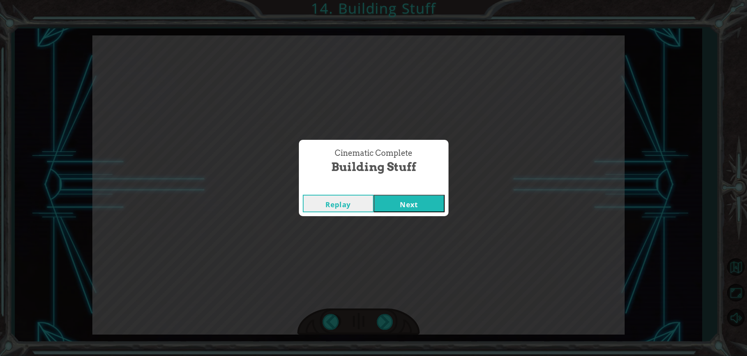
click at [405, 202] on button "Next" at bounding box center [409, 204] width 71 height 18
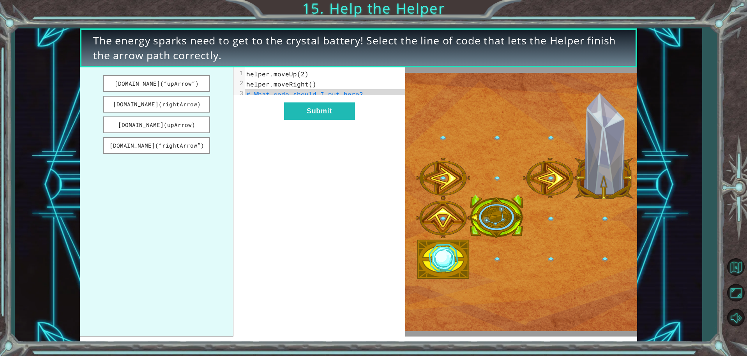
drag, startPoint x: 176, startPoint y: 100, endPoint x: 315, endPoint y: 92, distance: 138.6
click at [315, 92] on div "[DOMAIN_NAME](“upArrow”) [DOMAIN_NAME](rightArrow) [DOMAIN_NAME](upArrow) [DOMA…" at bounding box center [243, 201] width 326 height 269
click at [198, 108] on button "[DOMAIN_NAME](rightArrow)" at bounding box center [156, 104] width 107 height 17
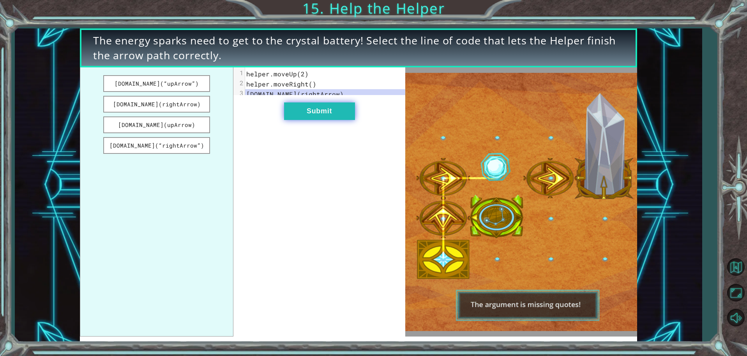
click at [321, 109] on button "Submit" at bounding box center [319, 112] width 71 height 18
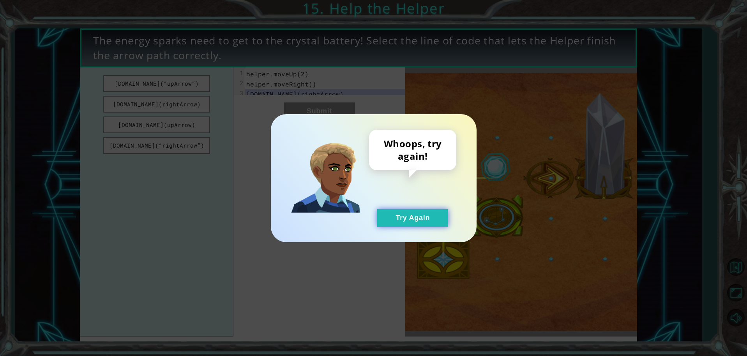
click at [403, 216] on button "Try Again" at bounding box center [412, 218] width 71 height 18
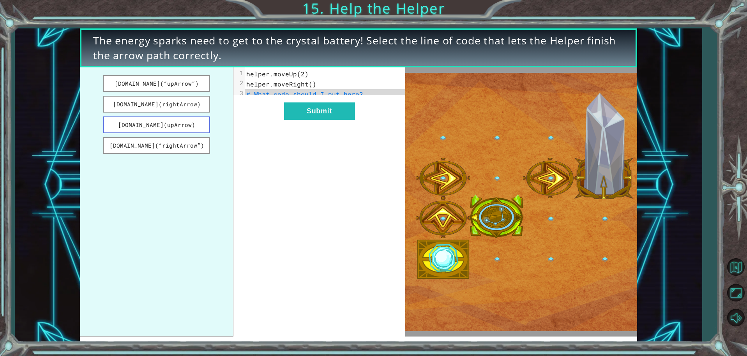
click at [153, 123] on button "[DOMAIN_NAME](upArrow)" at bounding box center [156, 125] width 107 height 17
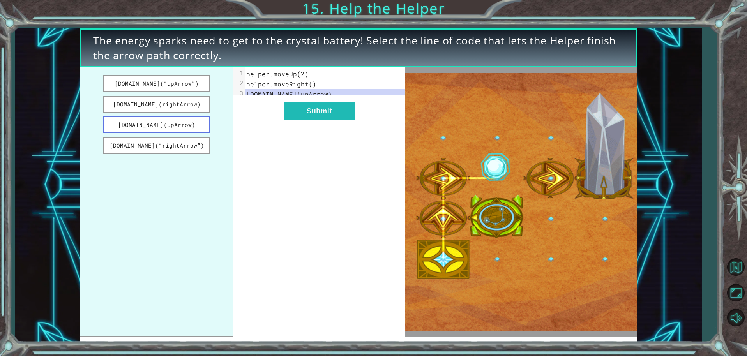
drag, startPoint x: 182, startPoint y: 118, endPoint x: 190, endPoint y: 122, distance: 9.2
click at [190, 122] on button "[DOMAIN_NAME](upArrow)" at bounding box center [156, 125] width 107 height 17
click at [309, 113] on button "Submit" at bounding box center [319, 112] width 71 height 18
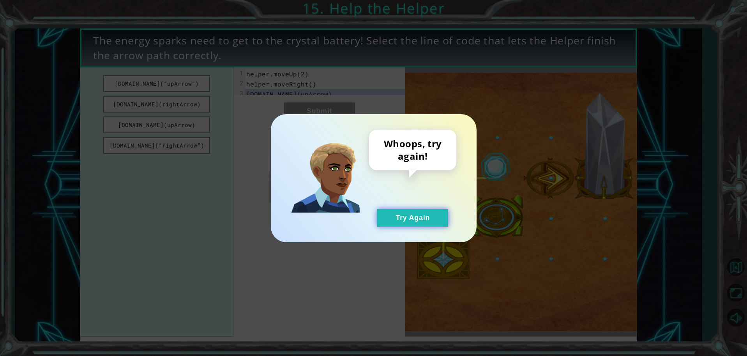
click at [417, 219] on button "Try Again" at bounding box center [412, 218] width 71 height 18
